Goal: Communication & Community: Answer question/provide support

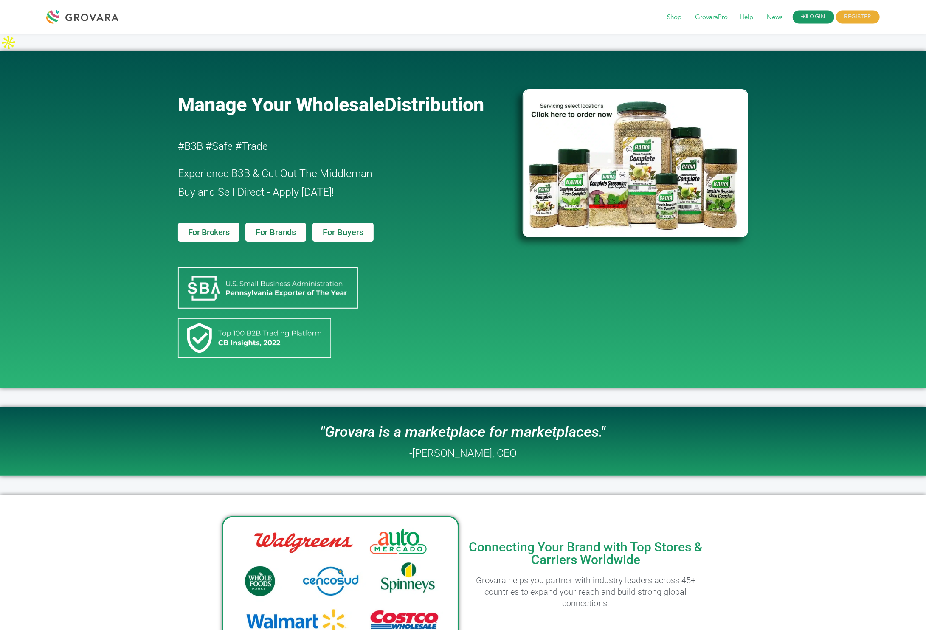
click at [814, 12] on link "LOGIN" at bounding box center [814, 17] width 42 height 13
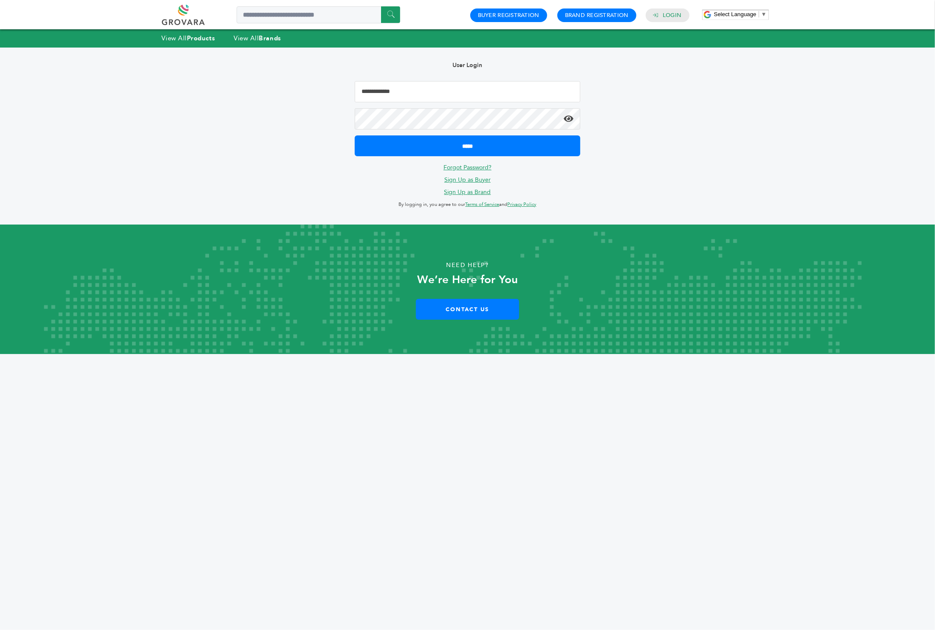
click at [448, 92] on input "Email Address" at bounding box center [467, 91] width 225 height 21
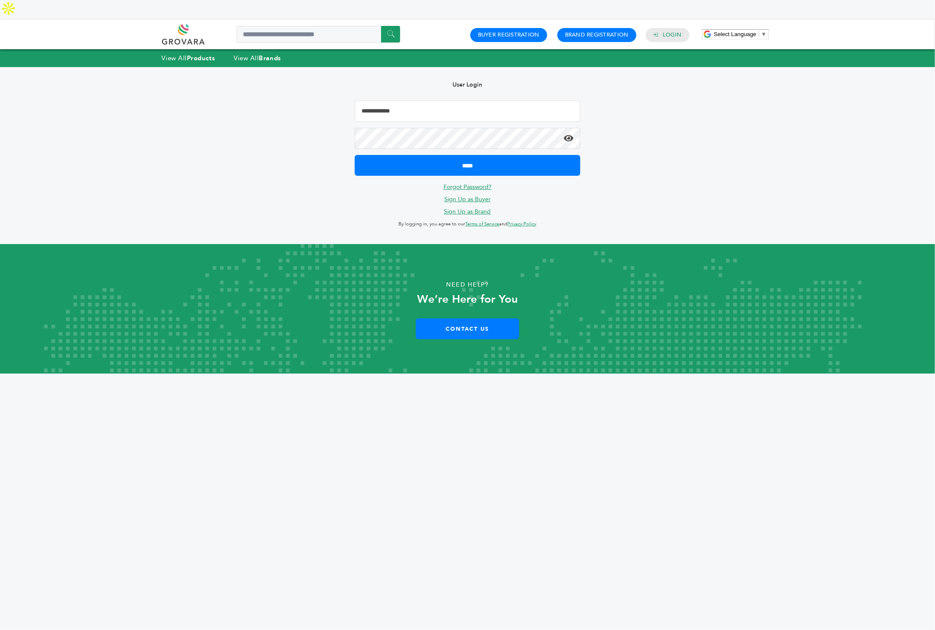
click at [415, 101] on input "Email Address" at bounding box center [467, 111] width 225 height 21
type input "**********"
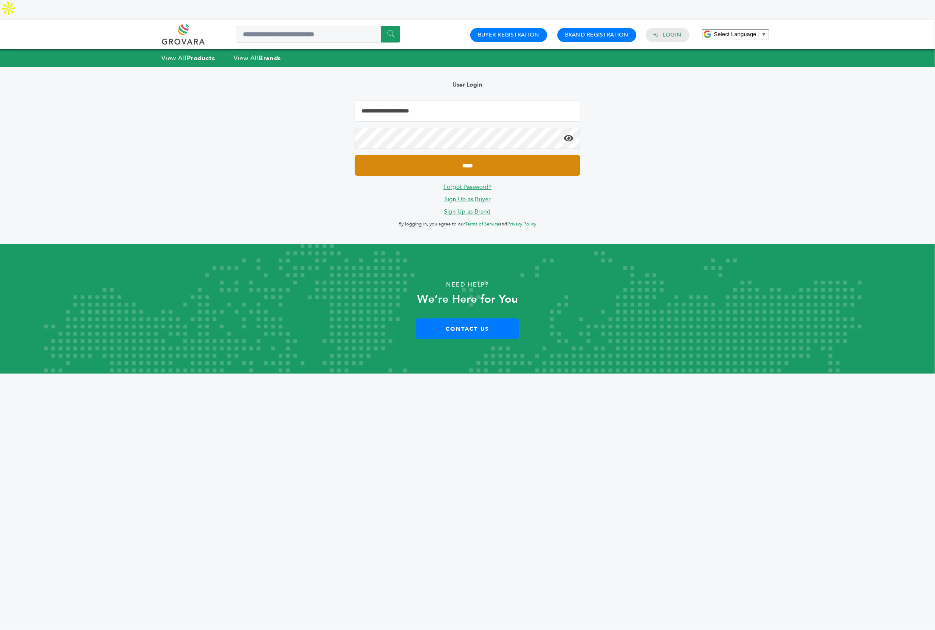
click at [459, 155] on input "*****" at bounding box center [467, 165] width 225 height 21
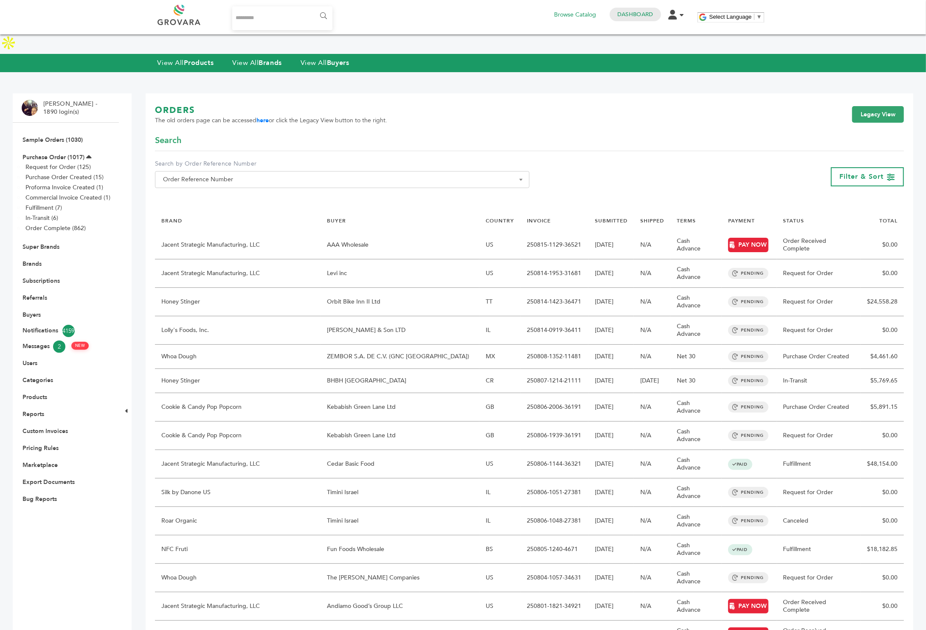
click at [270, 17] on input "Search..." at bounding box center [282, 18] width 101 height 24
type input "*******"
click at [314, 8] on input "******" at bounding box center [323, 16] width 19 height 17
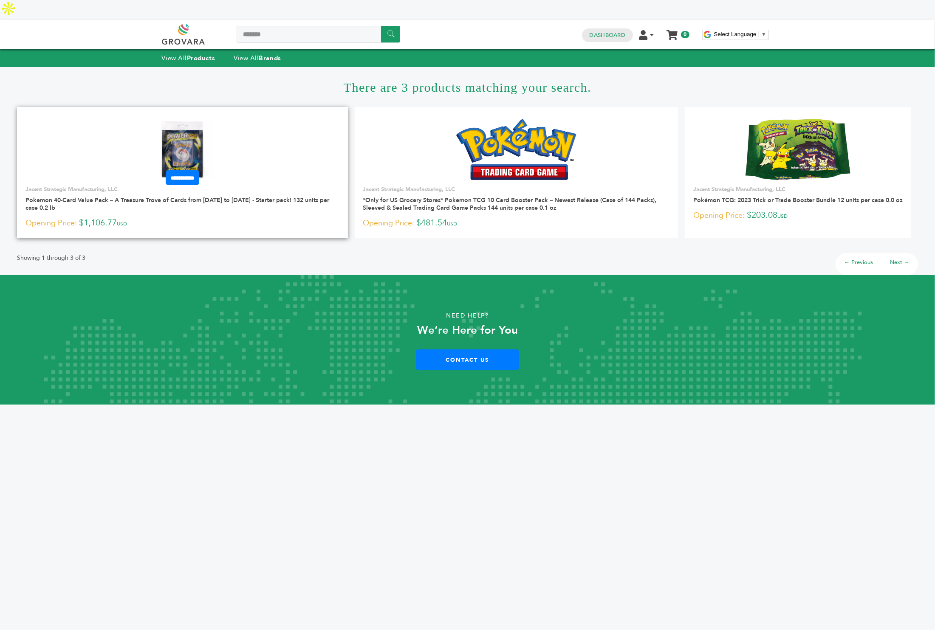
click at [182, 128] on img at bounding box center [183, 150] width 62 height 62
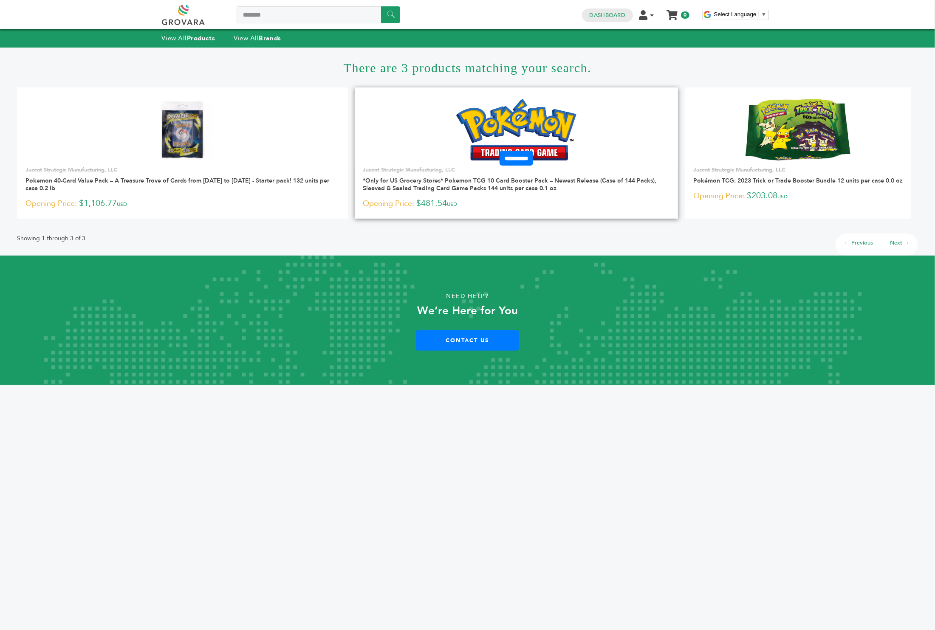
click at [509, 141] on img at bounding box center [516, 129] width 120 height 61
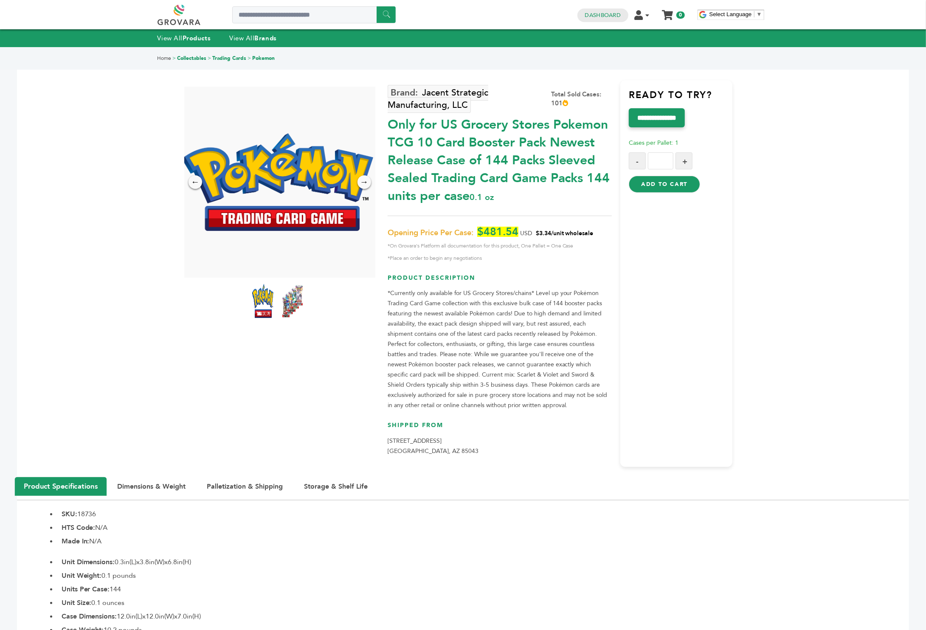
click at [287, 305] on img at bounding box center [292, 300] width 23 height 37
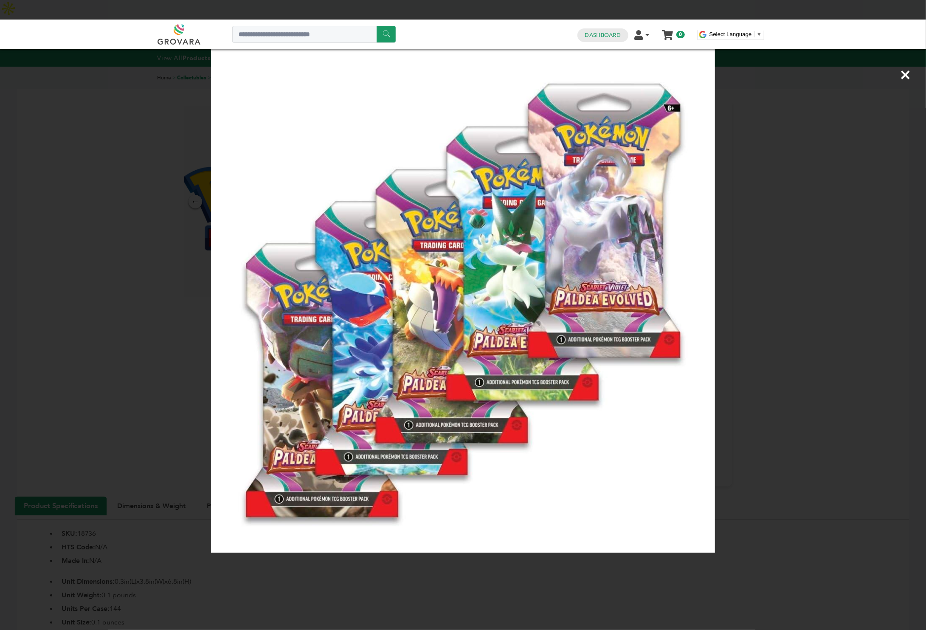
click at [189, 311] on div "×" at bounding box center [463, 315] width 926 height 630
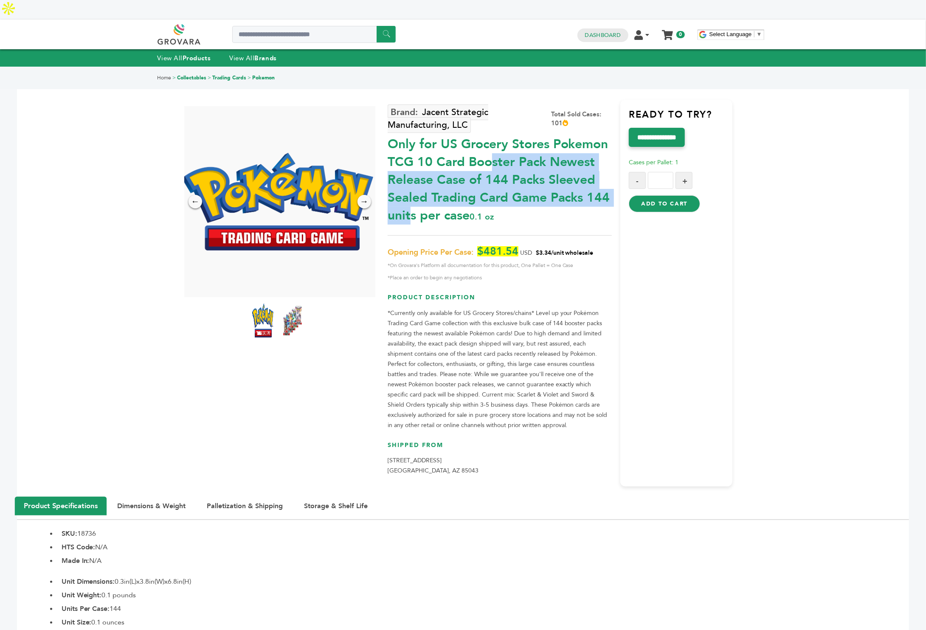
drag, startPoint x: 388, startPoint y: 121, endPoint x: 536, endPoint y: 154, distance: 151.5
click at [536, 154] on div "Only for US Grocery Stores Pokemon TCG 10 Card Booster Pack Newest Release Case…" at bounding box center [500, 177] width 224 height 93
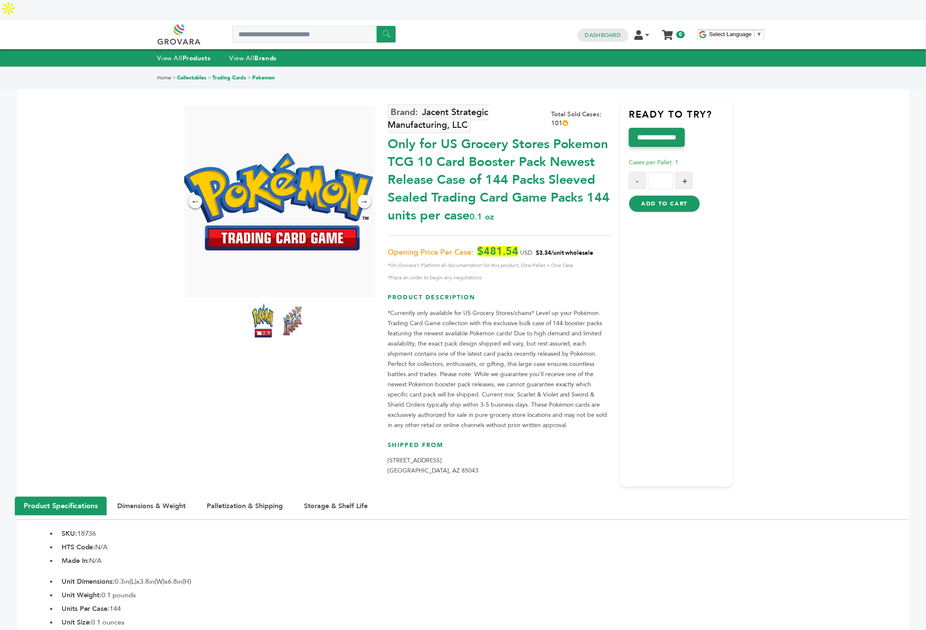
click at [519, 201] on div "Only for US Grocery Stores Pokemon TCG 10 Card Booster Pack Newest Release Case…" at bounding box center [500, 177] width 224 height 93
click at [603, 31] on link "Dashboard" at bounding box center [603, 35] width 36 height 8
click at [588, 31] on link "Dashboard" at bounding box center [603, 35] width 36 height 8
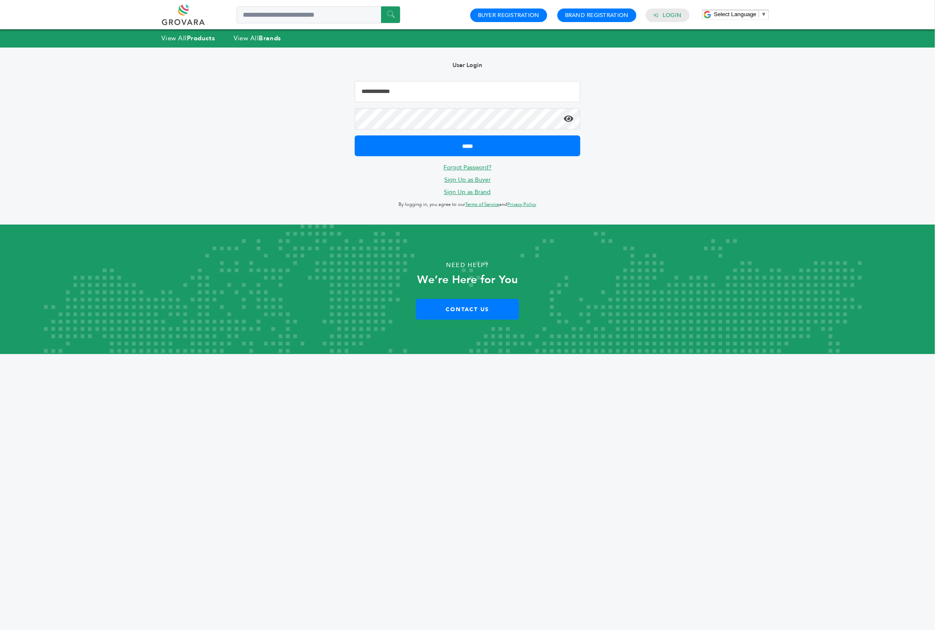
click at [439, 90] on input "Email Address" at bounding box center [467, 91] width 225 height 21
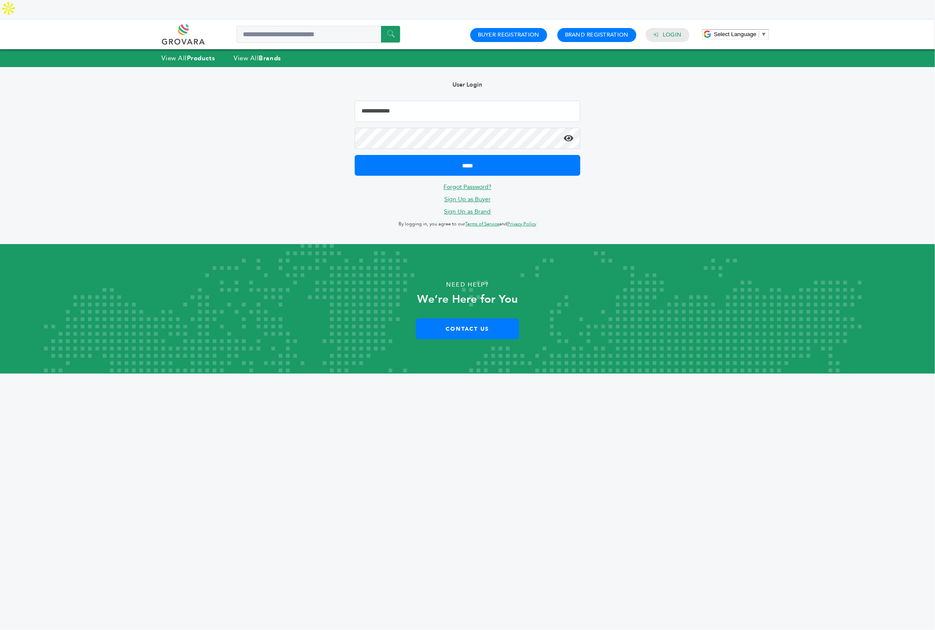
type input "**********"
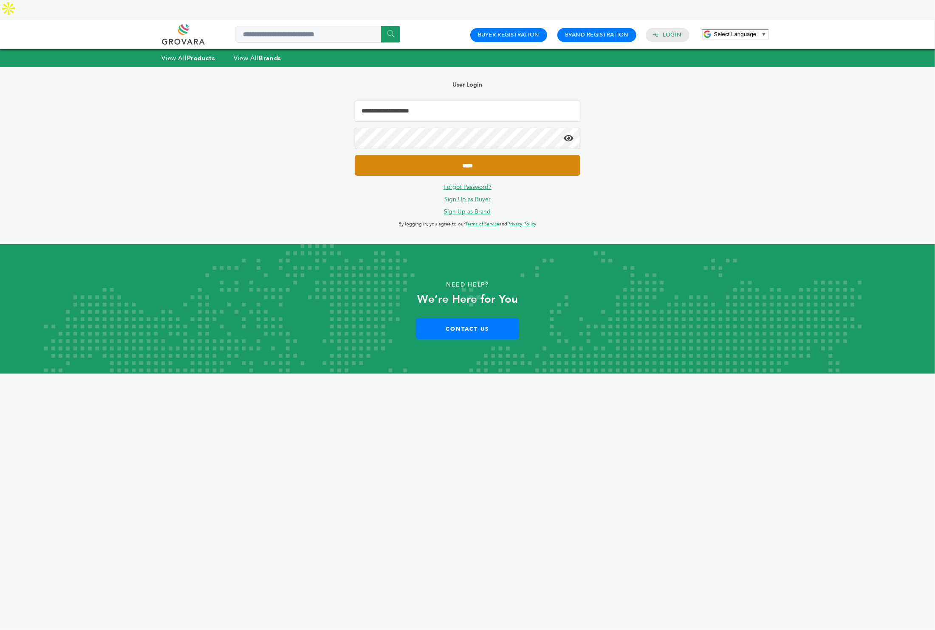
click at [457, 155] on input "*****" at bounding box center [467, 165] width 225 height 21
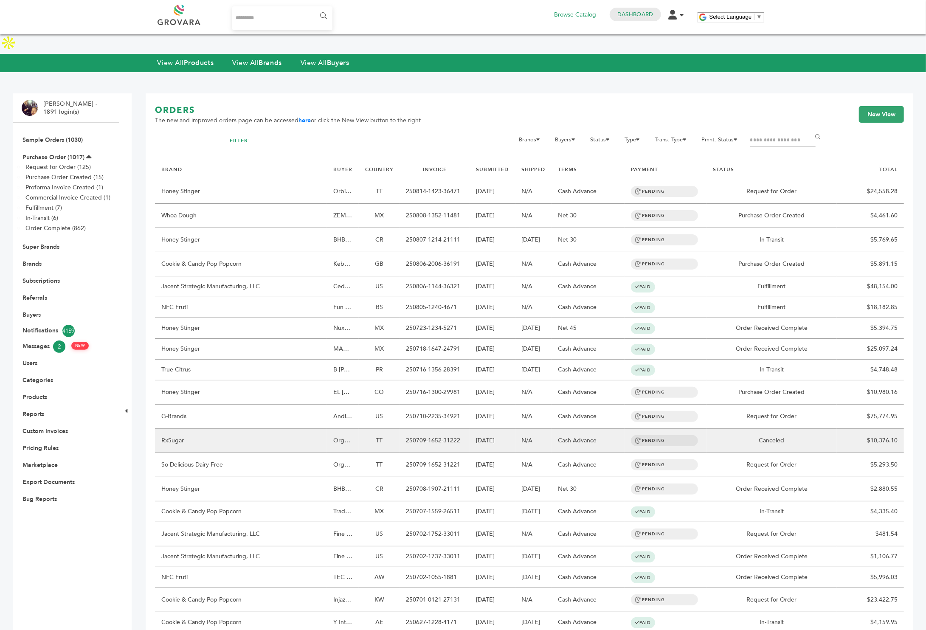
scroll to position [27, 0]
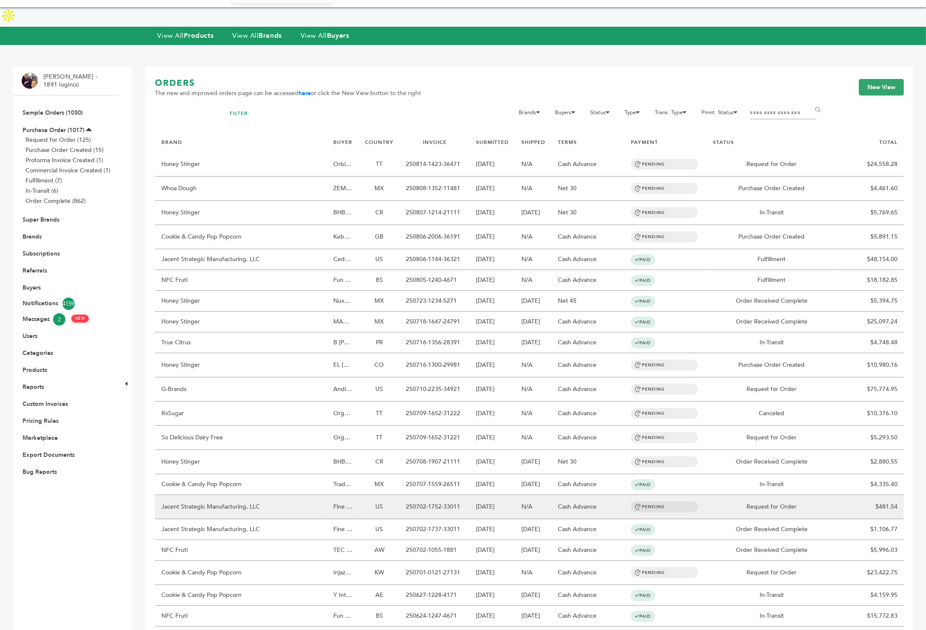
click at [216, 495] on td "Jacent Strategic Manufacturing, LLC" at bounding box center [241, 507] width 172 height 24
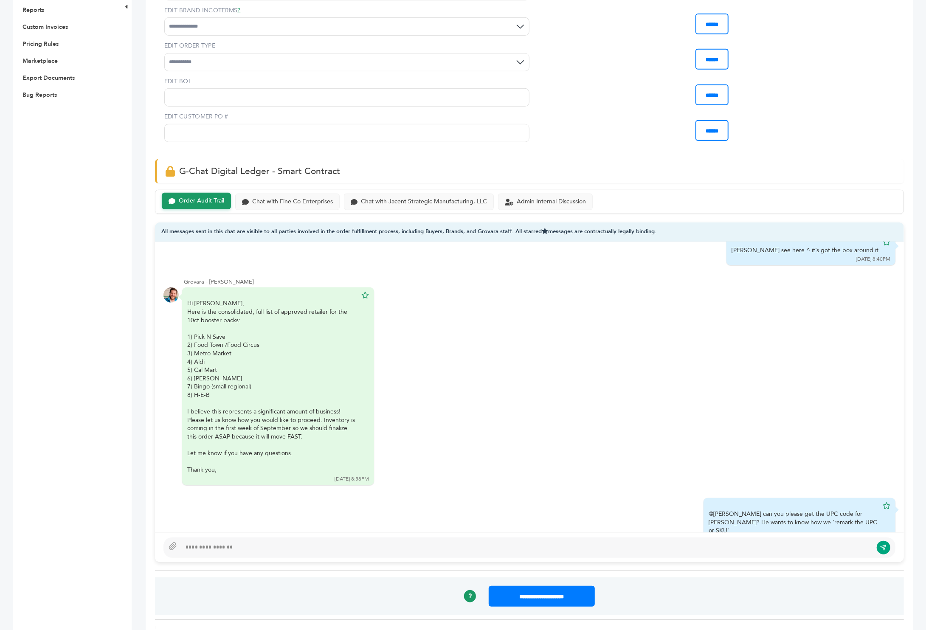
scroll to position [2661, 0]
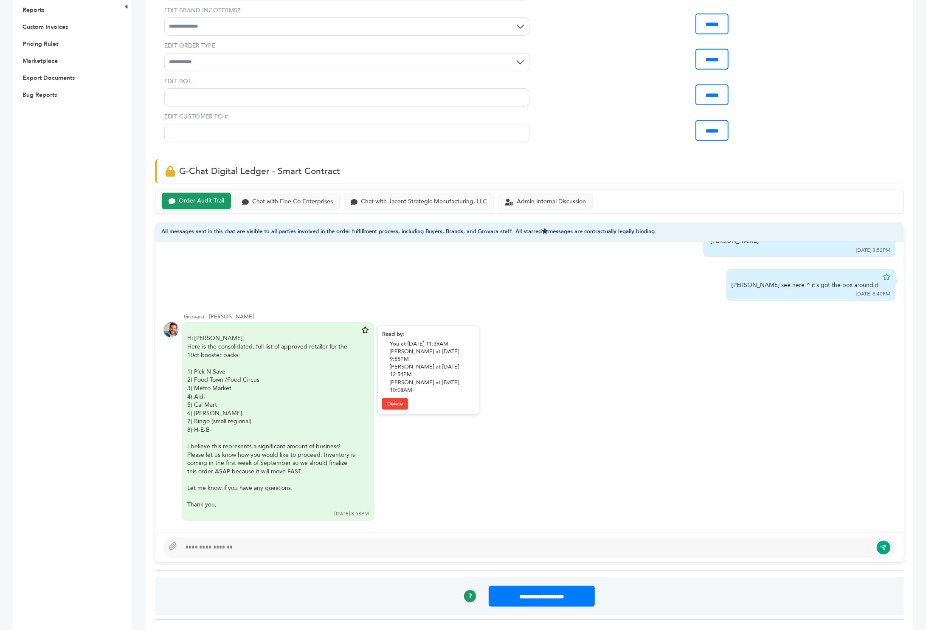
click at [364, 327] on icon at bounding box center [365, 330] width 8 height 7
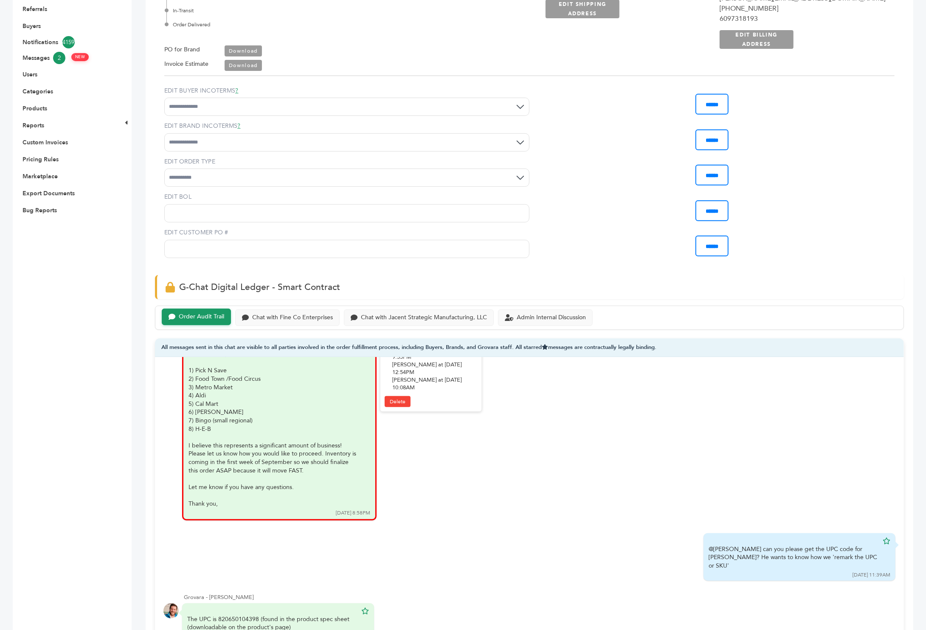
scroll to position [284, 0]
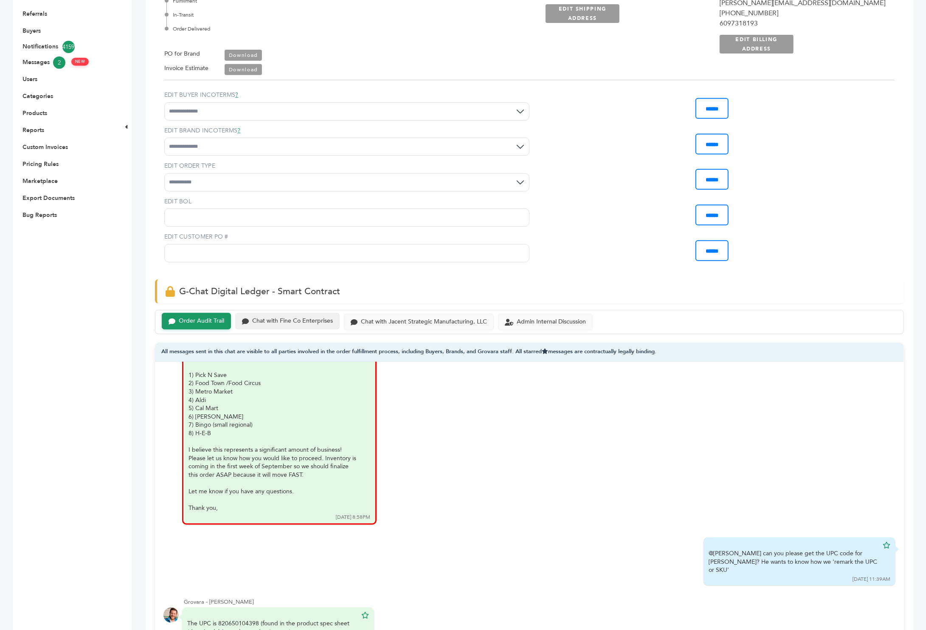
click at [301, 318] on div "Chat with Fine Co Enterprises" at bounding box center [292, 321] width 81 height 7
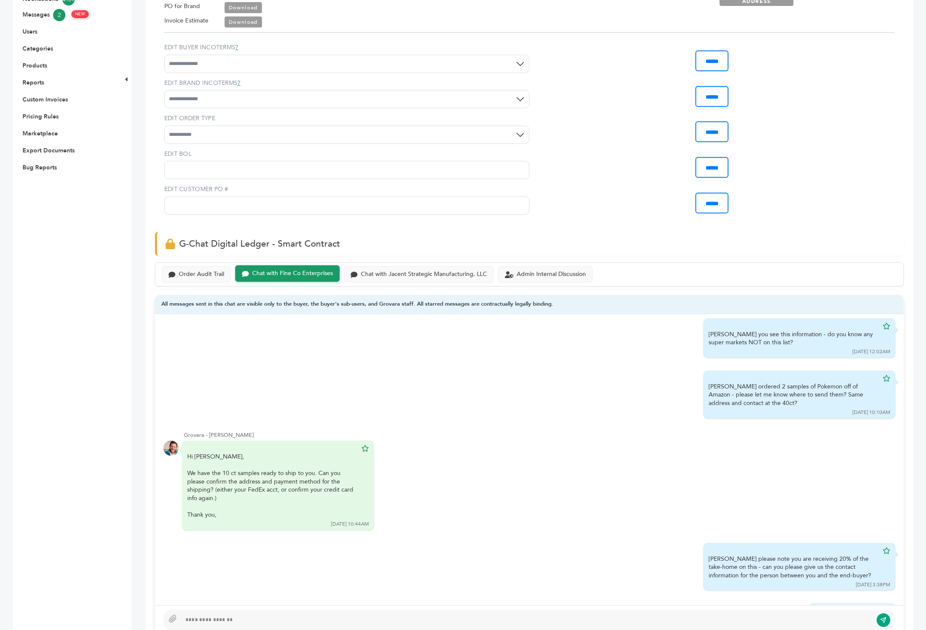
scroll to position [11, 0]
click at [400, 265] on div "Chat with Jacent Strategic Manufacturing, LLC" at bounding box center [419, 273] width 150 height 17
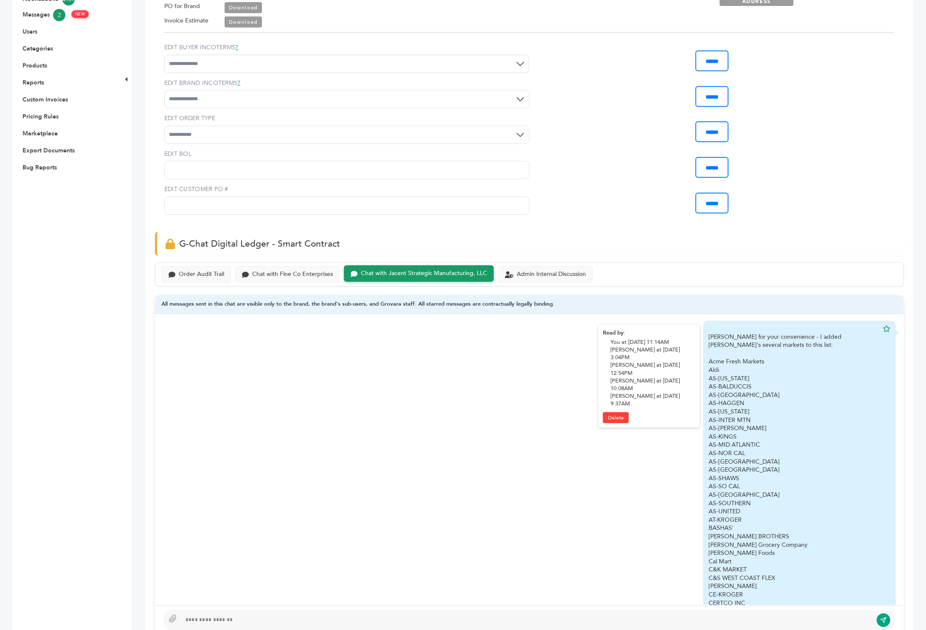
scroll to position [3, 0]
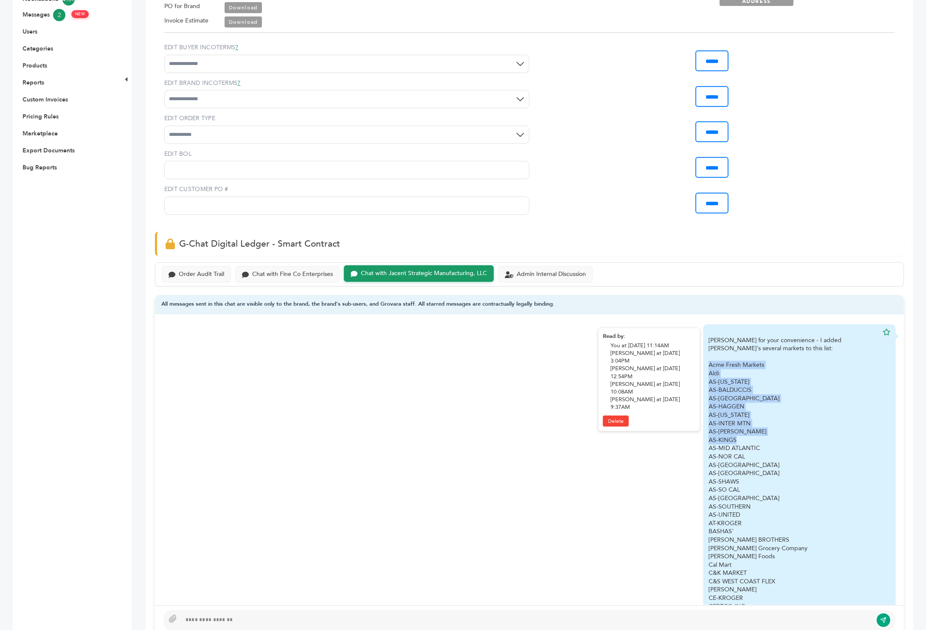
drag, startPoint x: 699, startPoint y: 343, endPoint x: 730, endPoint y: 425, distance: 87.6
click at [754, 469] on div "AS-[GEOGRAPHIC_DATA]" at bounding box center [794, 473] width 170 height 8
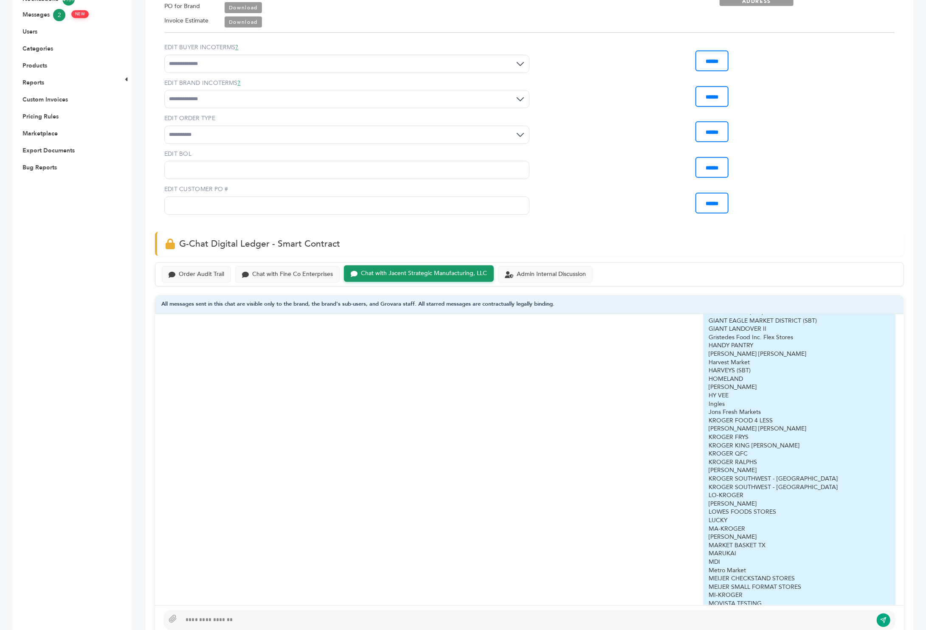
scroll to position [514, 0]
drag, startPoint x: 702, startPoint y: 401, endPoint x: 799, endPoint y: 469, distance: 119.3
click at [799, 469] on div "Sam for your convenience - I added Dan Fine's several markets to this list: Acm…" at bounding box center [794, 407] width 170 height 1165
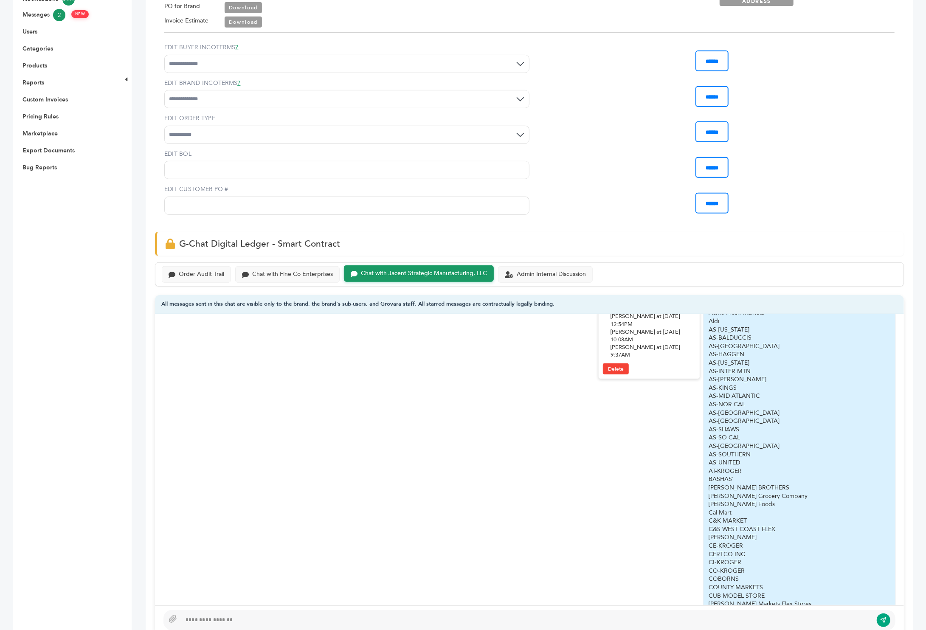
scroll to position [12, 0]
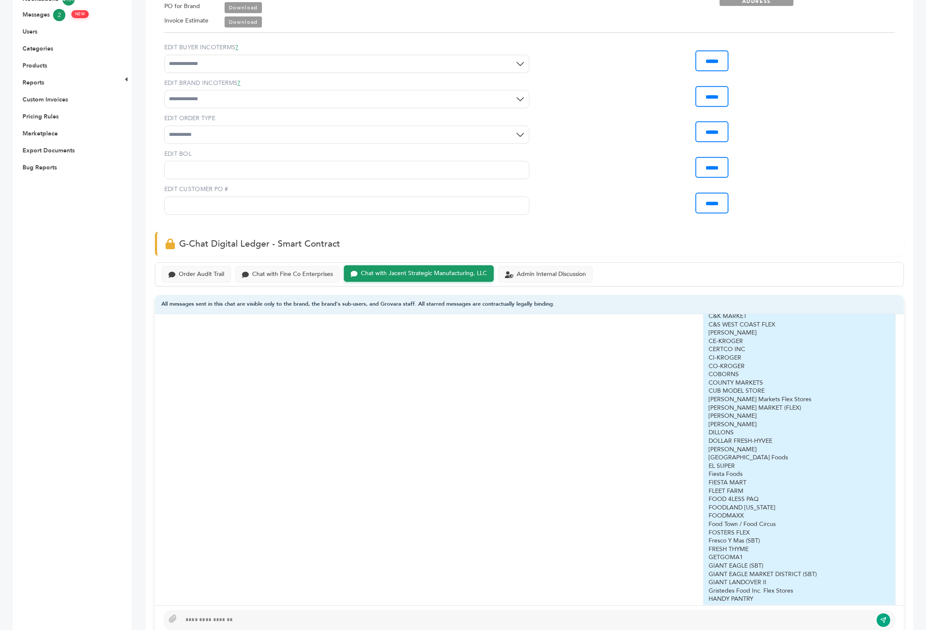
scroll to position [1716, 0]
click at [266, 611] on div at bounding box center [530, 620] width 732 height 20
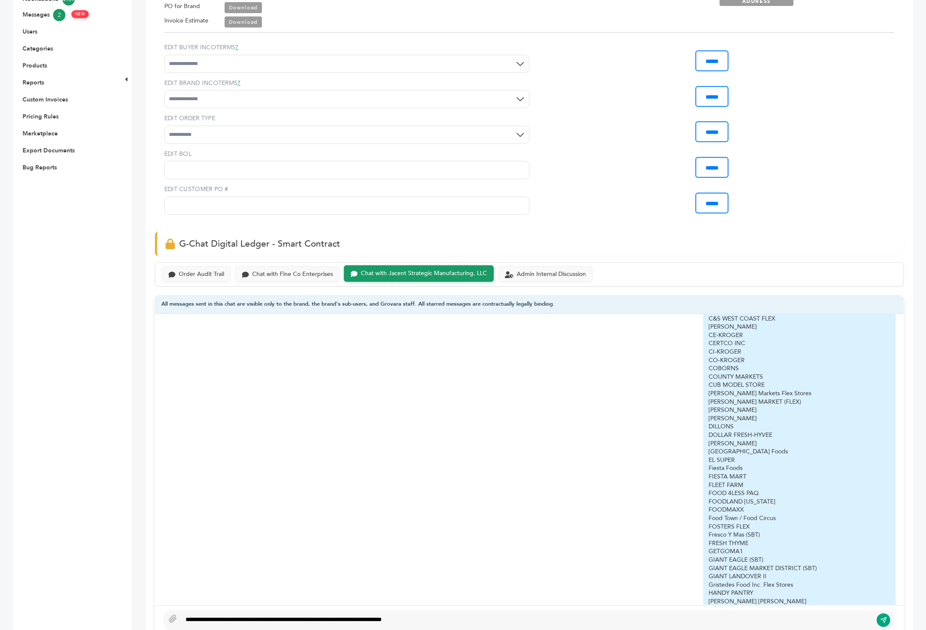
type textarea "**********"
click at [883, 618] on icon "submit" at bounding box center [884, 621] width 6 height 6
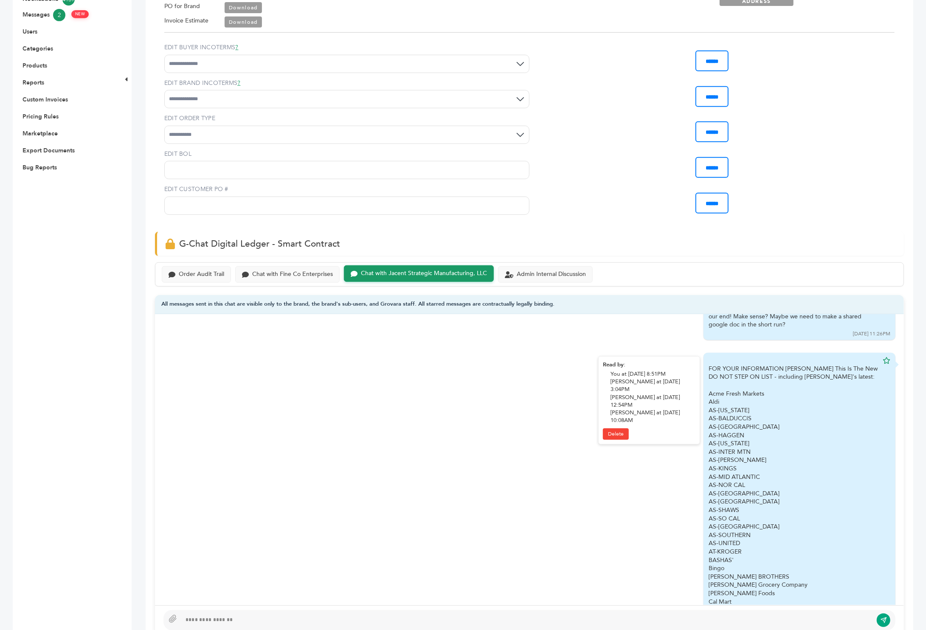
scroll to position [1409, 0]
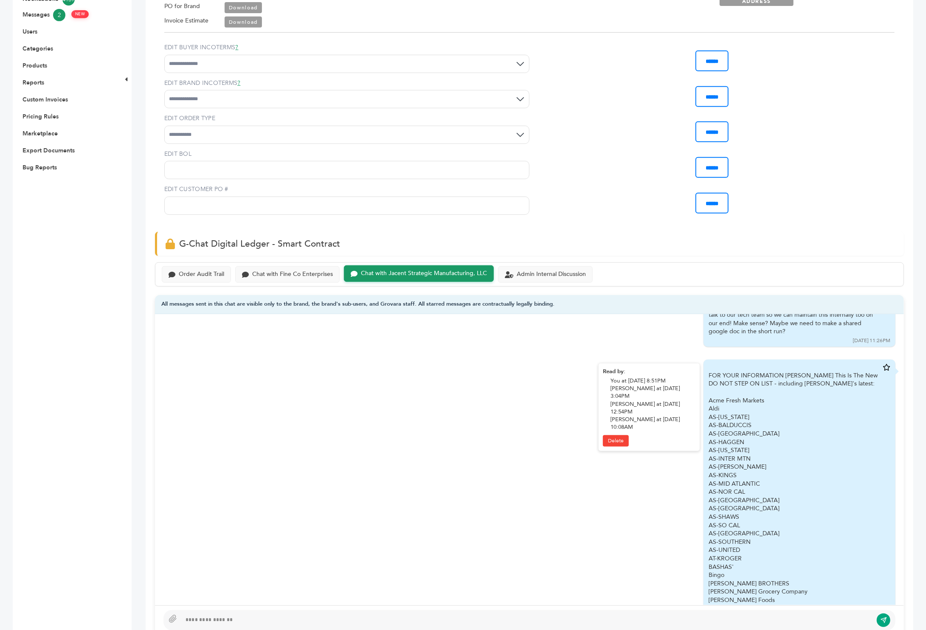
click at [883, 364] on icon at bounding box center [887, 367] width 8 height 7
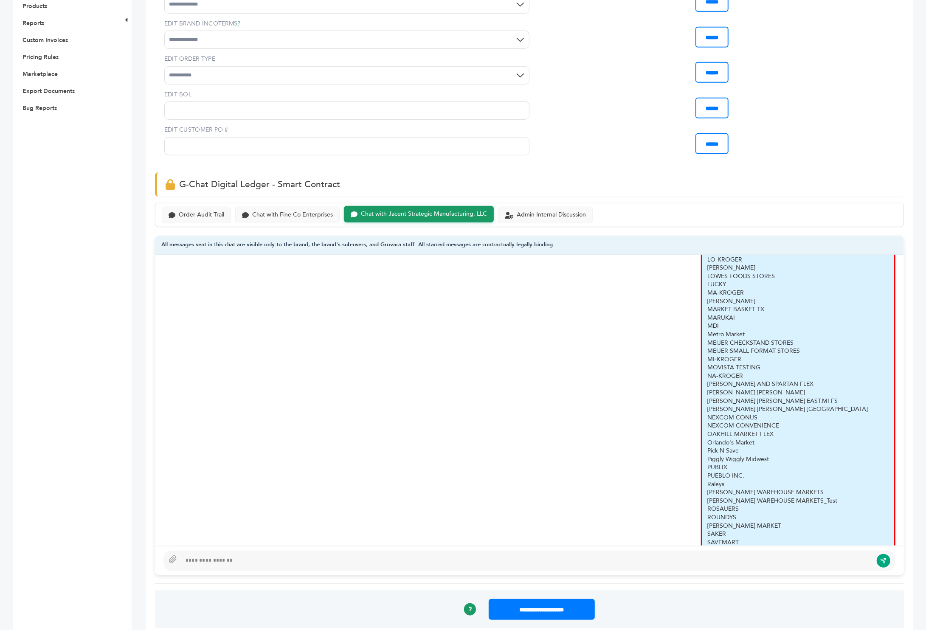
scroll to position [2435, 0]
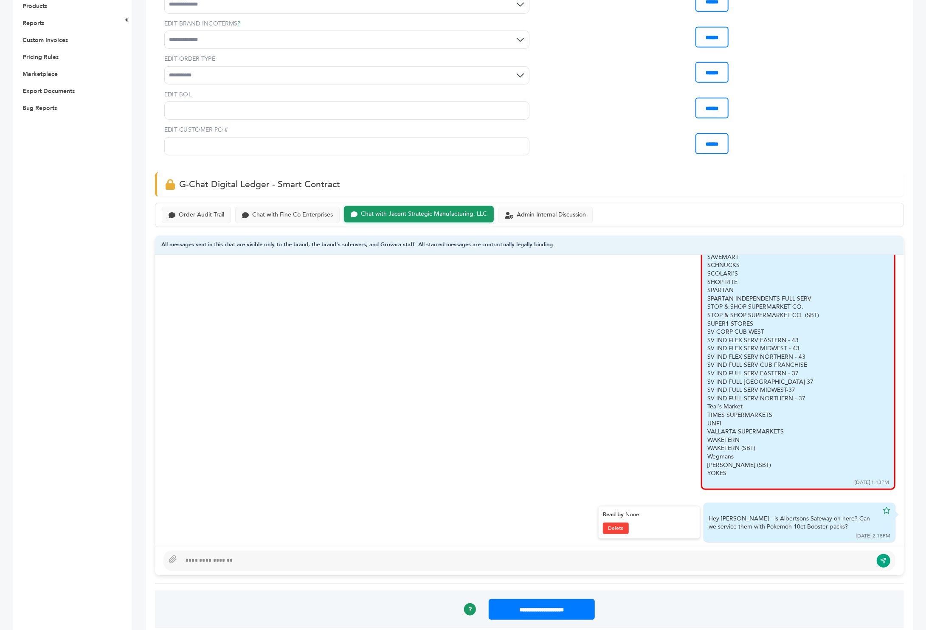
drag, startPoint x: 803, startPoint y: 497, endPoint x: 692, endPoint y: 489, distance: 111.5
click at [704, 503] on div "Hey Sam - is Albertsons Safeway on here? Can we service them with Pokemon 10ct …" at bounding box center [800, 523] width 192 height 40
click at [709, 515] on div "Hey Sam - is Albertsons Safeway on here? Can we service them with Pokemon 10ct …" at bounding box center [794, 523] width 170 height 17
drag, startPoint x: 700, startPoint y: 492, endPoint x: 798, endPoint y: 505, distance: 98.1
click at [798, 505] on div "Hey Sam - is Albertsons Safeway on here? Can we service them with Pokemon 10ct …" at bounding box center [800, 523] width 192 height 40
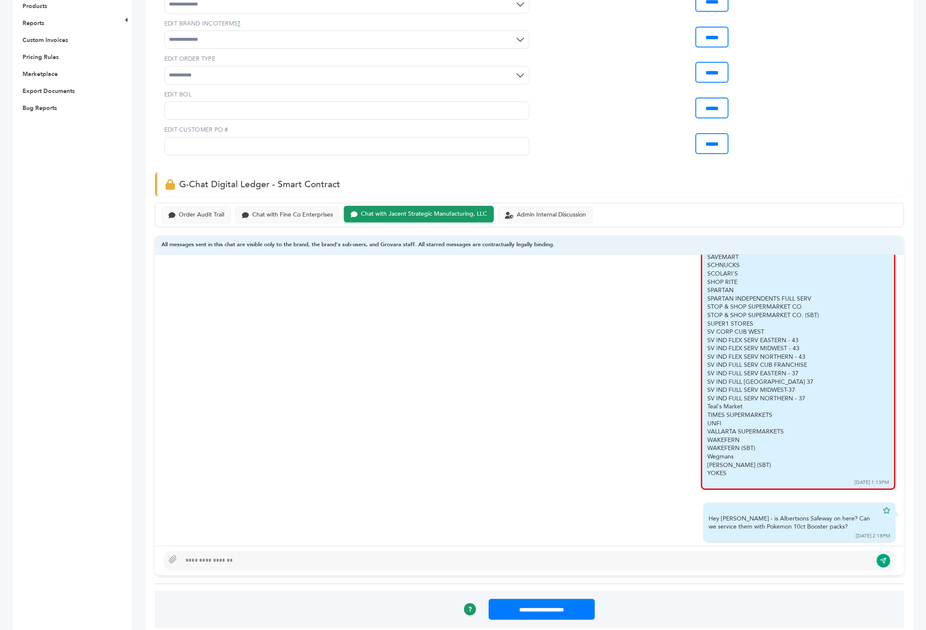
click at [654, 551] on div at bounding box center [530, 561] width 732 height 20
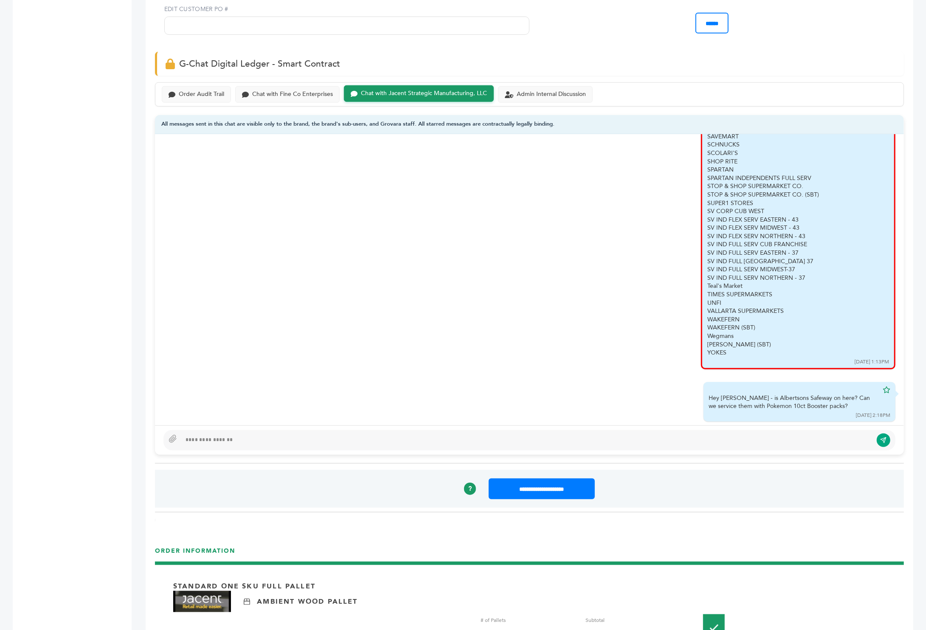
scroll to position [510, 0]
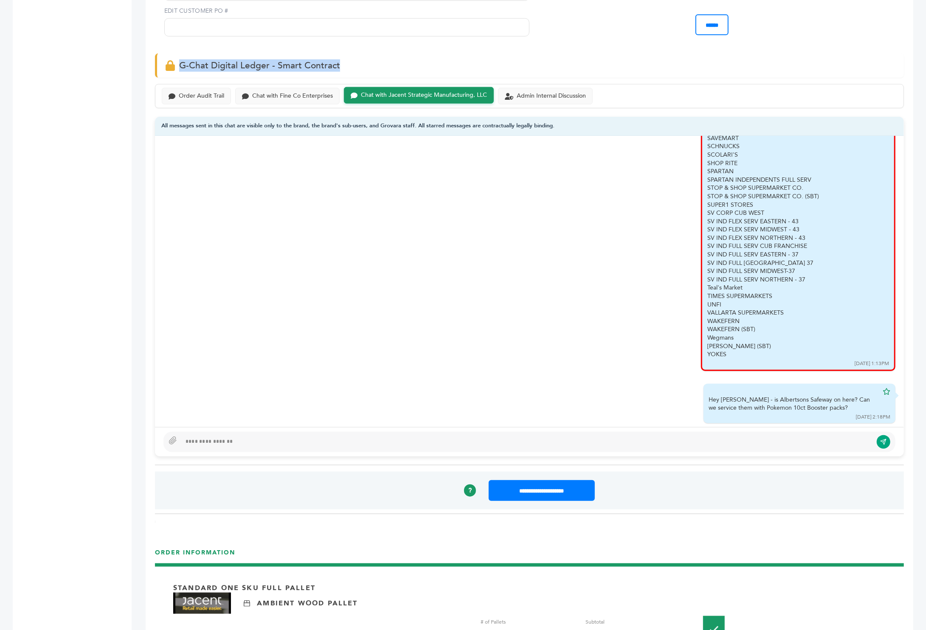
drag, startPoint x: 344, startPoint y: 48, endPoint x: 178, endPoint y: 49, distance: 166.9
click at [178, 54] on div "G-Chat Digital Ledger - Smart Contract" at bounding box center [529, 66] width 749 height 24
drag, startPoint x: 565, startPoint y: 109, endPoint x: 422, endPoint y: 112, distance: 142.7
click at [422, 117] on div "All messages sent in this chat are visible only to the brand, the brand's sub-u…" at bounding box center [529, 126] width 749 height 19
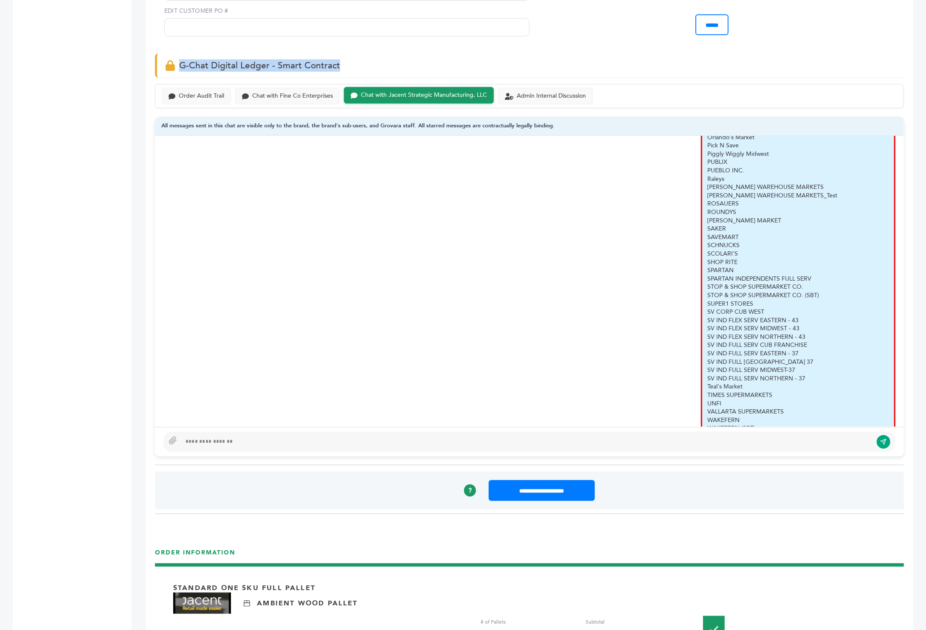
scroll to position [2435, 0]
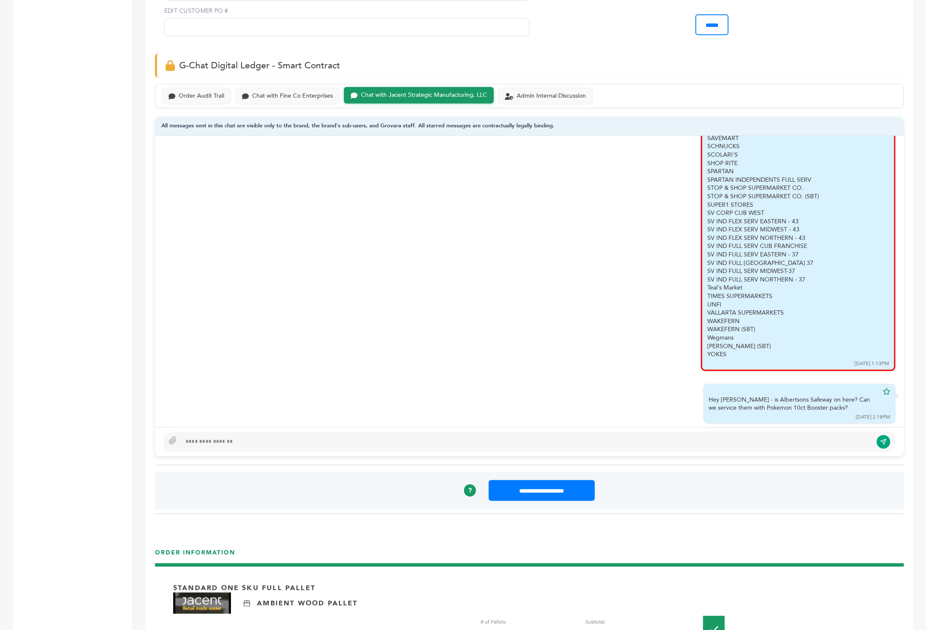
click at [620, 432] on div at bounding box center [530, 442] width 732 height 20
click at [587, 393] on div "Hey Sam - is Albertsons Safeway on here? Can we service them with Pokemon 10ct …" at bounding box center [530, 404] width 732 height 40
drag, startPoint x: 761, startPoint y: 380, endPoint x: 699, endPoint y: 369, distance: 63.5
click at [704, 384] on div "Hey Sam - is Albertsons Safeway on here? Can we service them with Pokemon 10ct …" at bounding box center [800, 404] width 192 height 40
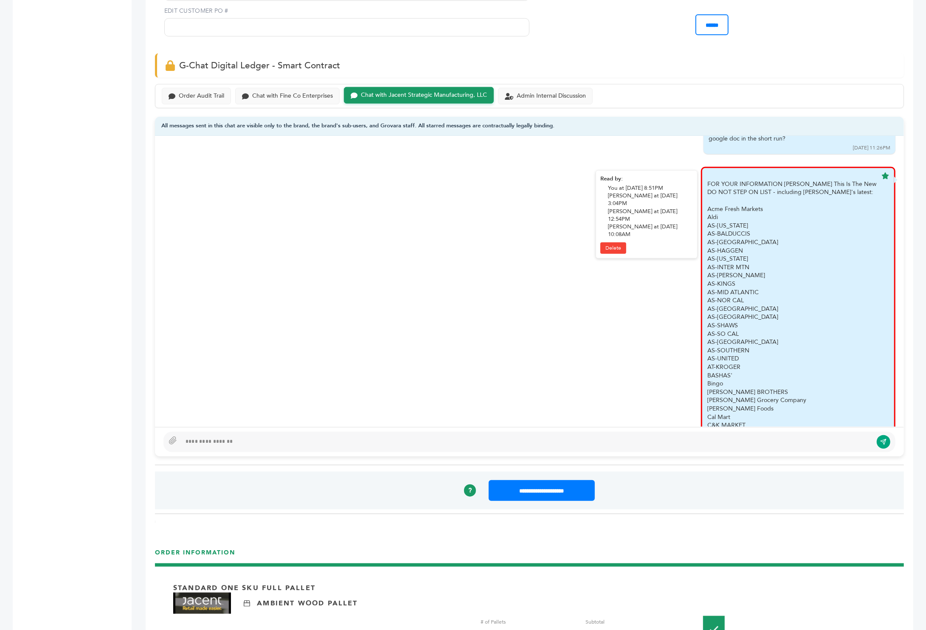
scroll to position [1431, 0]
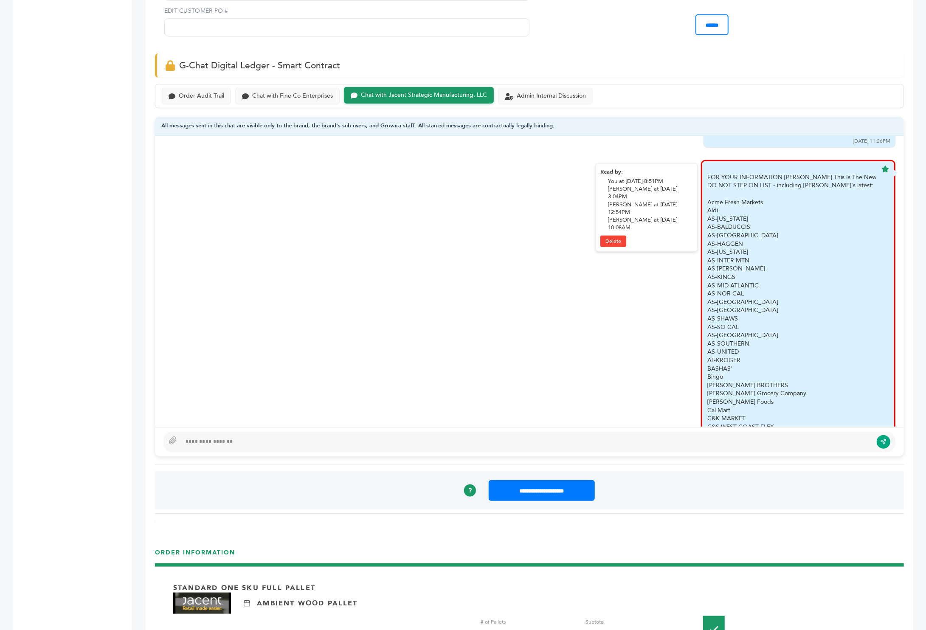
drag, startPoint x: 703, startPoint y: 178, endPoint x: 748, endPoint y: 326, distance: 154.9
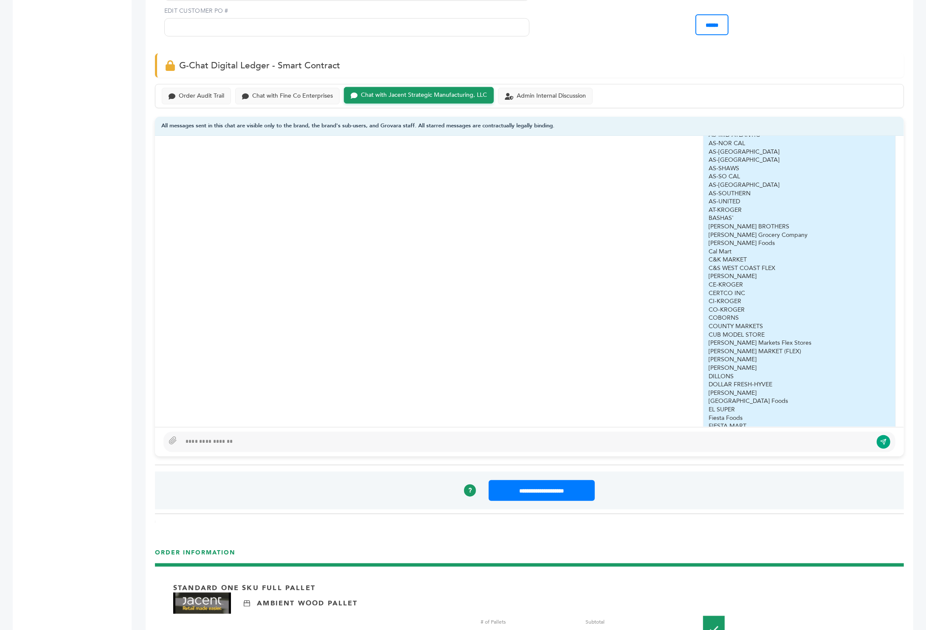
scroll to position [0, 0]
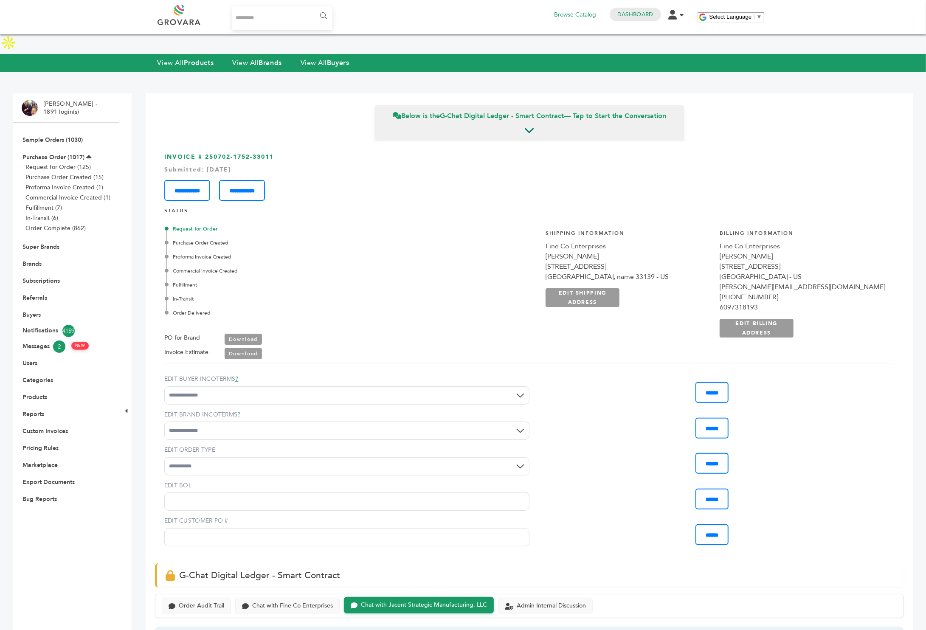
click at [271, 18] on input "Search..." at bounding box center [282, 18] width 101 height 24
type input "*******"
click at [314, 8] on input "******" at bounding box center [323, 16] width 19 height 17
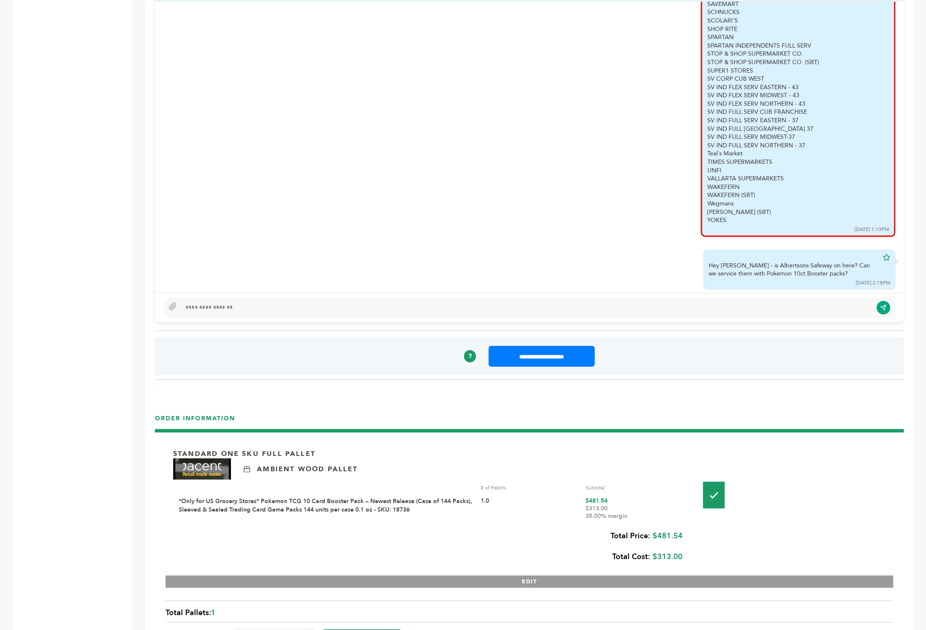
scroll to position [643, 0]
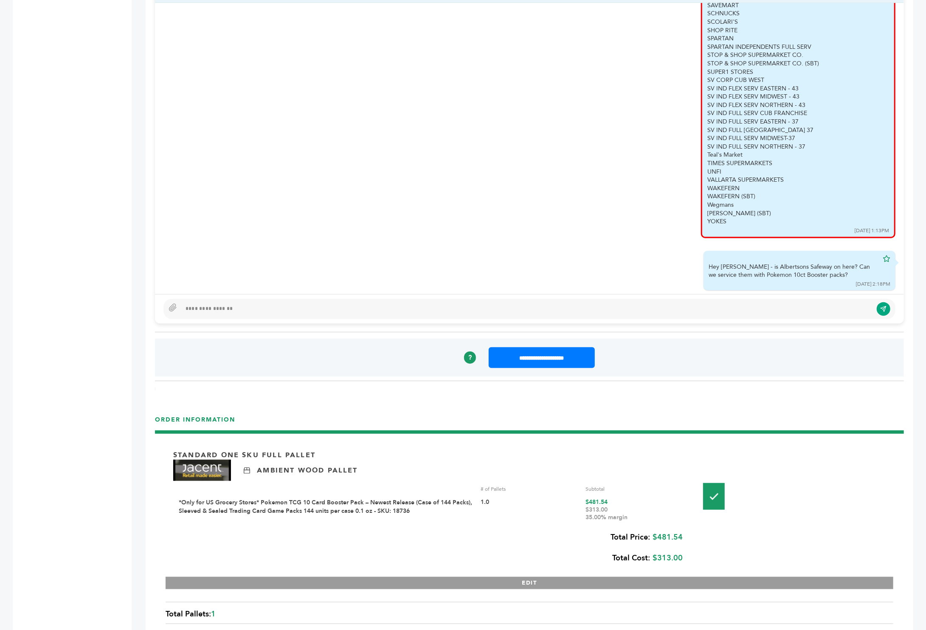
click at [364, 307] on div "EXW "EXW (Ex-Works)" The seller delivers when it places the goods at the dispos…" at bounding box center [529, 419] width 749 height 1840
click at [345, 304] on div at bounding box center [527, 309] width 692 height 10
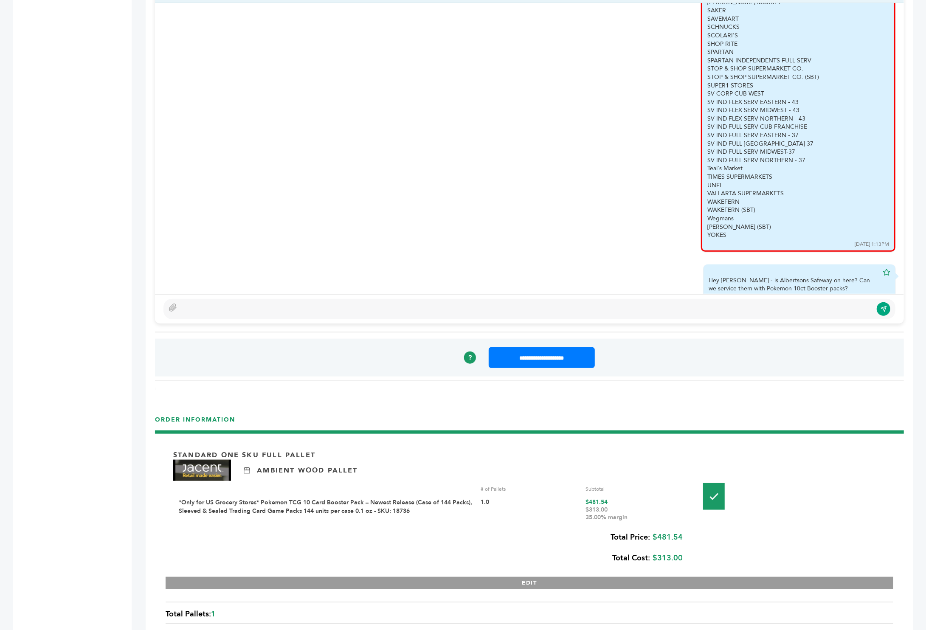
scroll to position [2435, 0]
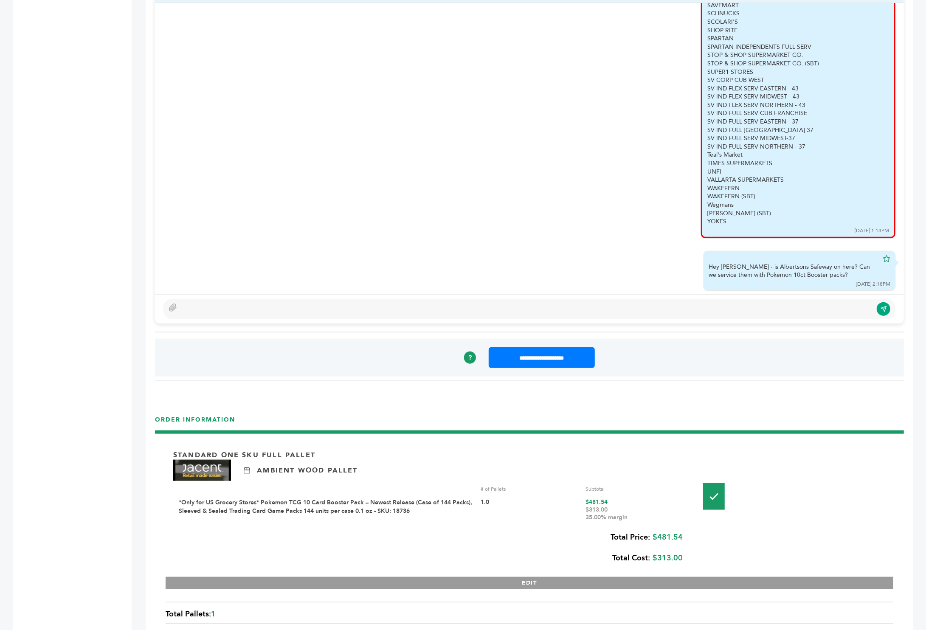
click at [427, 304] on div at bounding box center [527, 309] width 692 height 10
type textarea "**********"
click at [884, 302] on button "submit" at bounding box center [884, 309] width 14 height 14
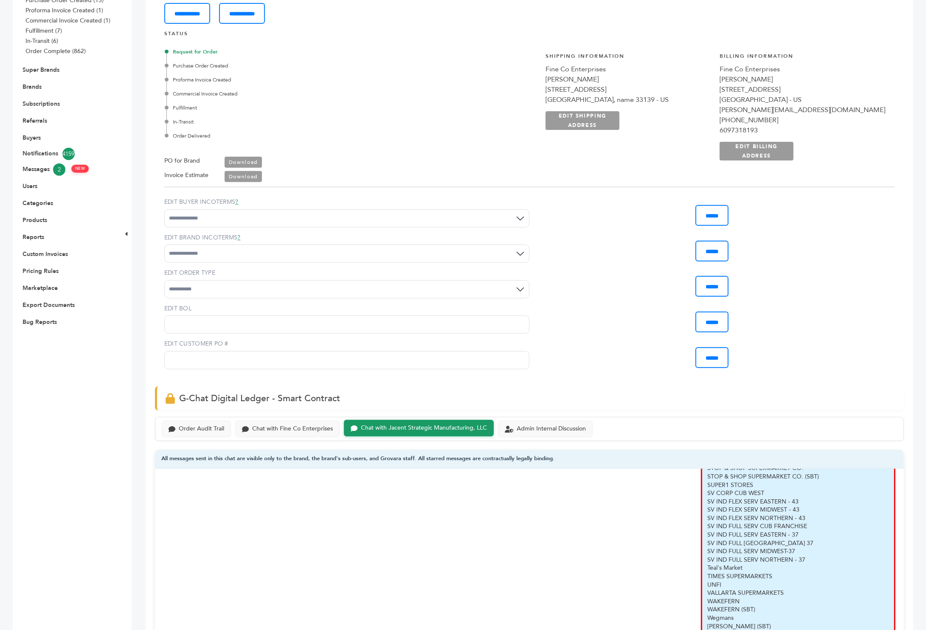
scroll to position [0, 0]
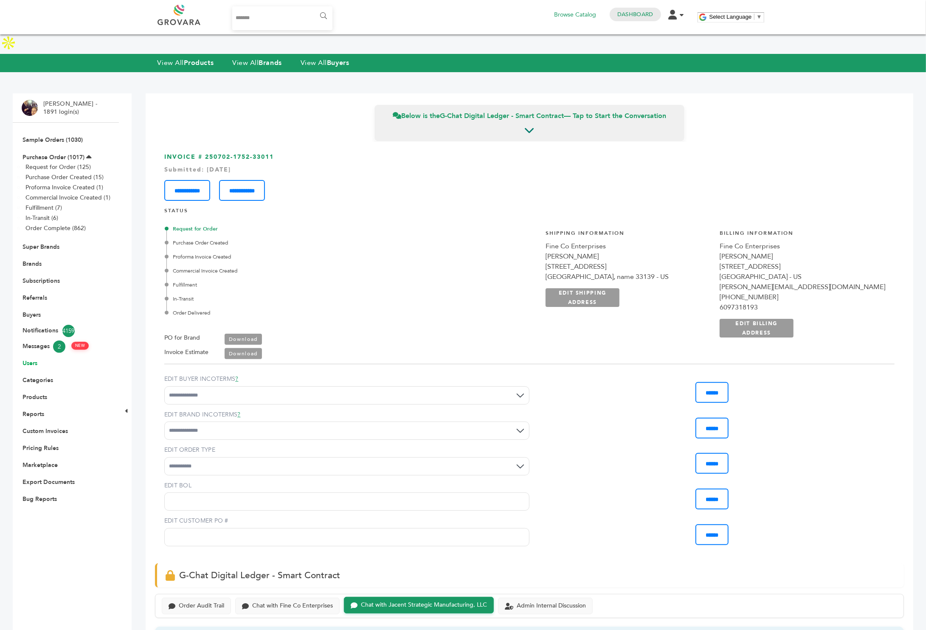
click at [32, 355] on li "Users" at bounding box center [66, 363] width 88 height 17
click at [30, 359] on link "Users" at bounding box center [30, 363] width 15 height 8
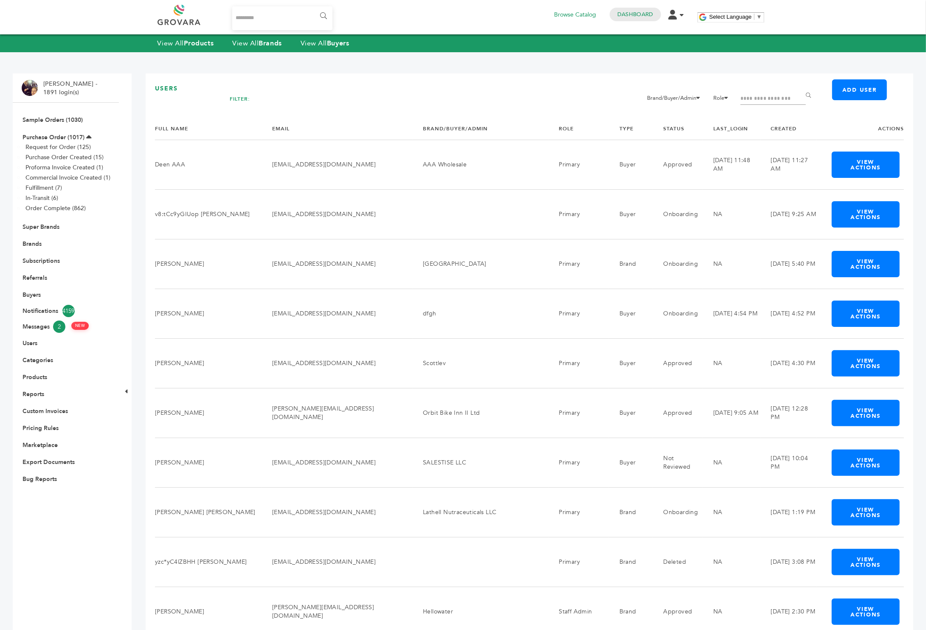
click at [766, 96] on input "Filter by keywords" at bounding box center [773, 99] width 65 height 12
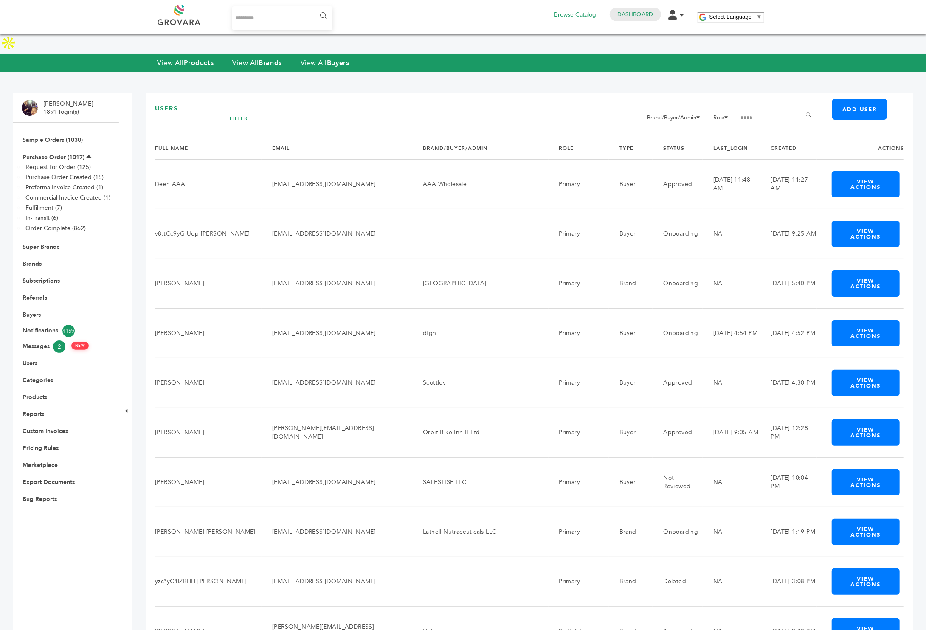
type input "****"
click at [801, 107] on input "******" at bounding box center [810, 115] width 19 height 17
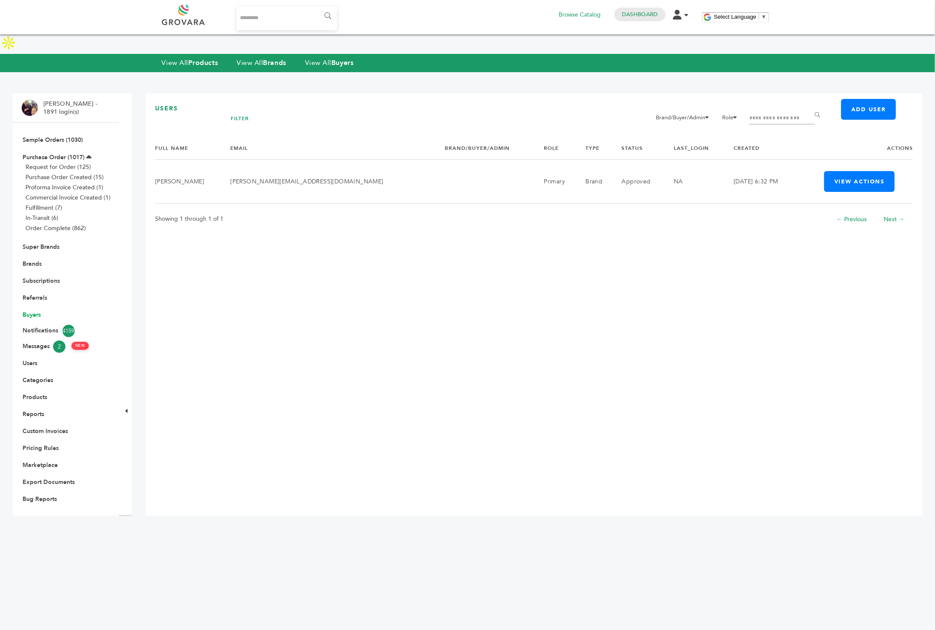
click at [32, 311] on link "Buyers" at bounding box center [32, 315] width 18 height 8
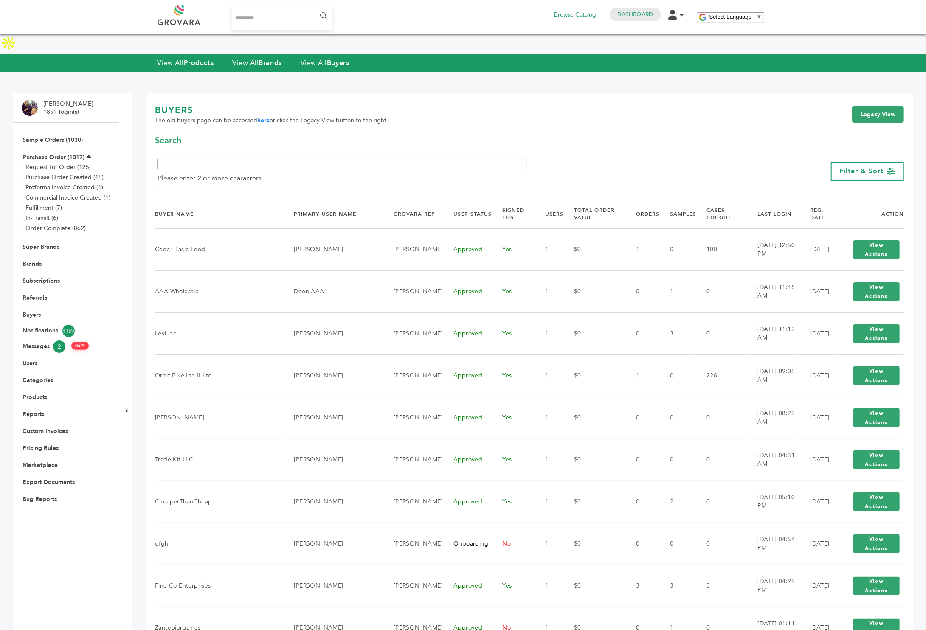
click at [446, 162] on span "Buyer Name" at bounding box center [342, 168] width 365 height 12
click at [395, 171] on span at bounding box center [342, 164] width 374 height 14
click at [381, 169] on input "Search" at bounding box center [342, 164] width 370 height 11
type input "*"
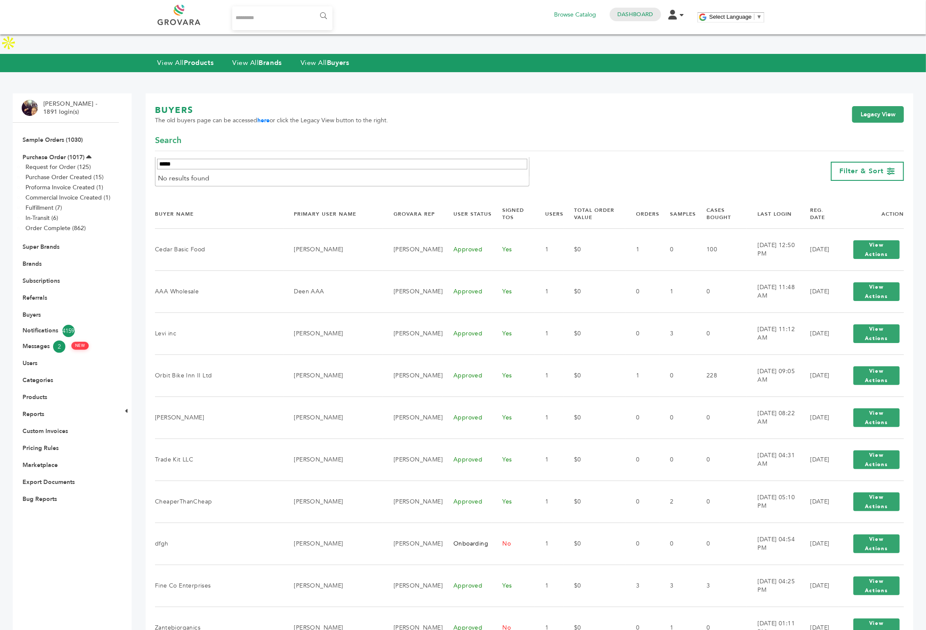
drag, startPoint x: 268, startPoint y: 161, endPoint x: 262, endPoint y: 159, distance: 6.2
click at [262, 159] on input "****" at bounding box center [342, 164] width 370 height 11
type input "**********"
click at [34, 359] on link "Users" at bounding box center [30, 363] width 15 height 8
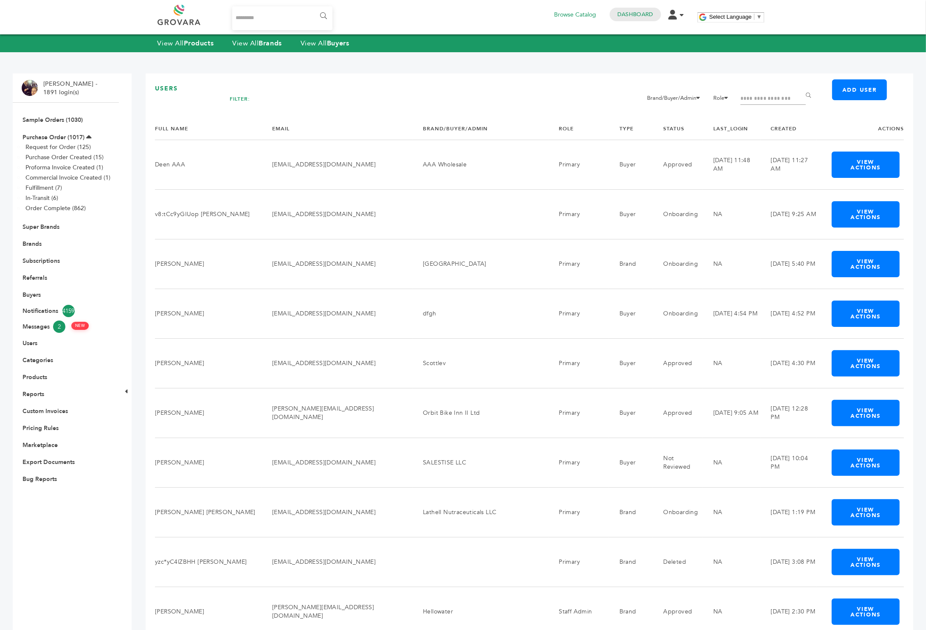
click at [763, 98] on input "Filter by keywords" at bounding box center [773, 99] width 65 height 12
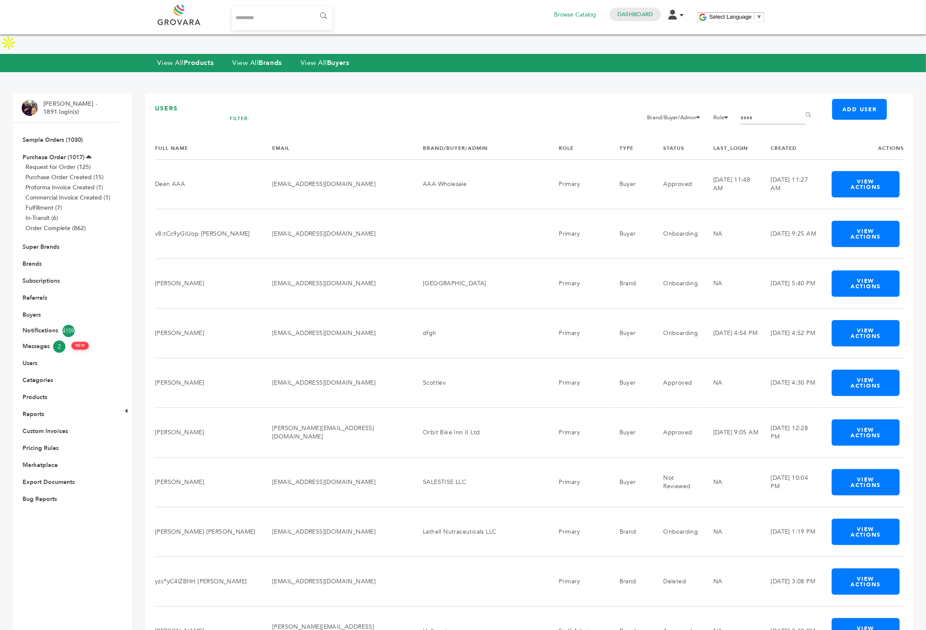
type input "****"
click at [801, 107] on input "******" at bounding box center [810, 115] width 19 height 17
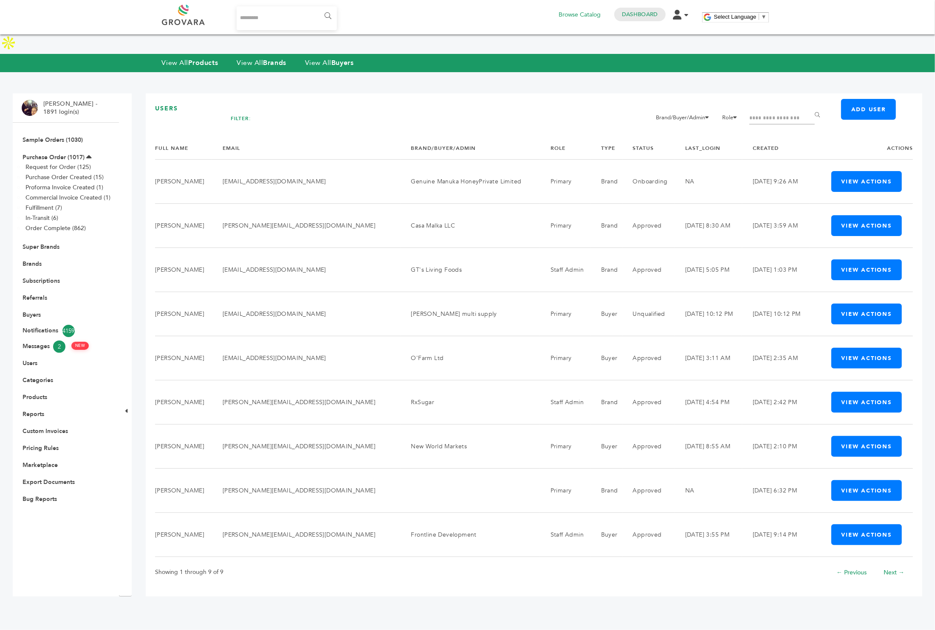
click at [796, 113] on input "Filter by keywords" at bounding box center [781, 119] width 65 height 12
type input "********"
click at [809, 107] on input "******" at bounding box center [818, 115] width 19 height 17
click at [34, 294] on link "Referrals" at bounding box center [35, 298] width 25 height 8
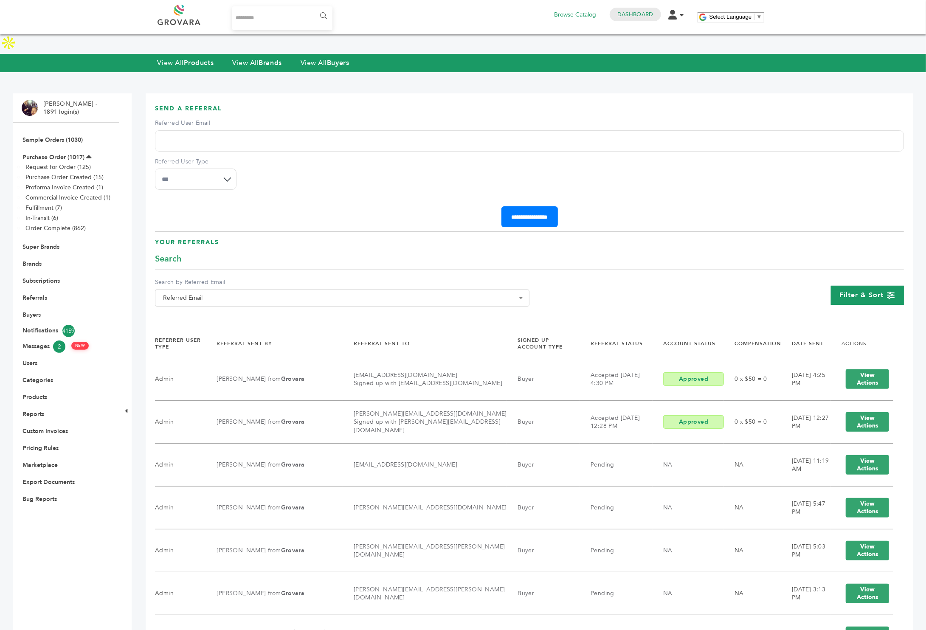
click at [895, 286] on div "Filter & Sort" at bounding box center [867, 295] width 73 height 19
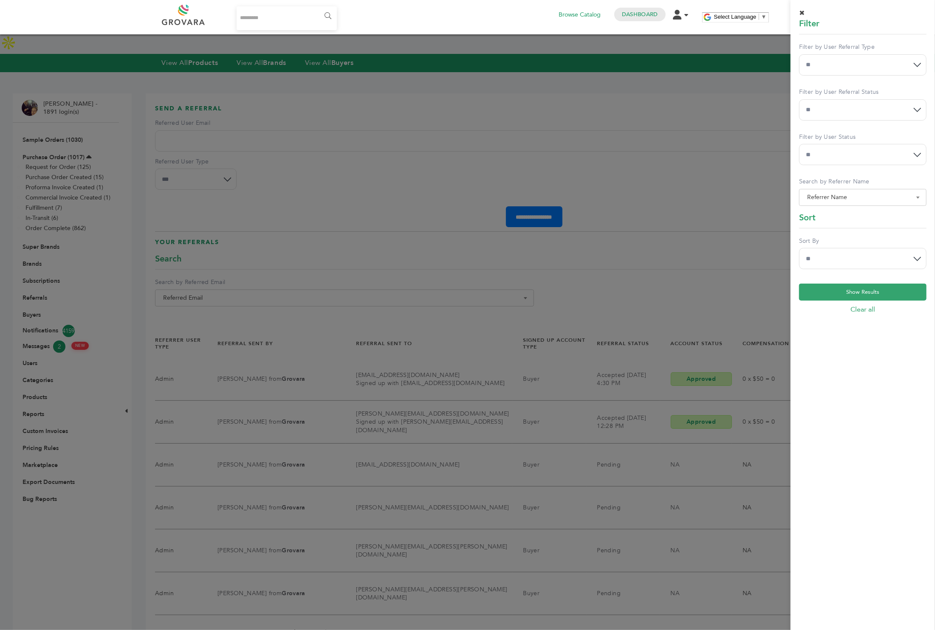
click at [653, 218] on div at bounding box center [467, 315] width 935 height 630
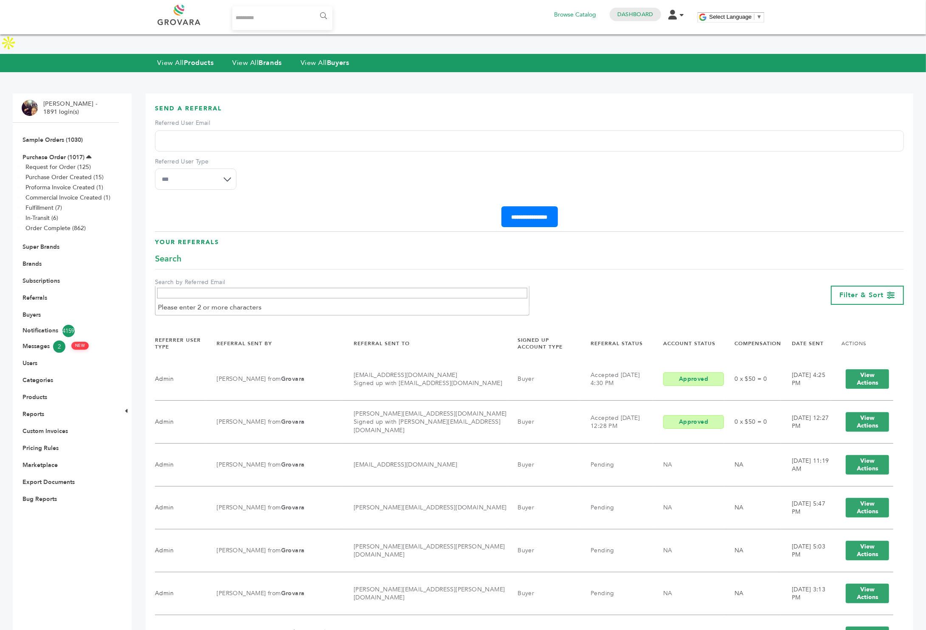
click at [411, 292] on span "Referred Email" at bounding box center [342, 298] width 365 height 12
click at [366, 296] on input "Search" at bounding box center [342, 293] width 370 height 11
type input "**********"
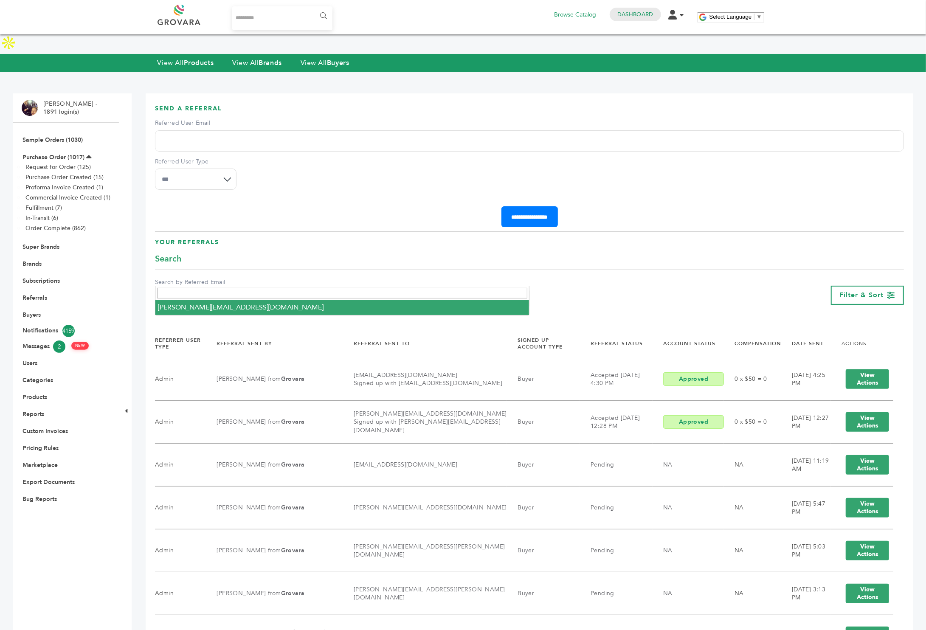
select select "**********"
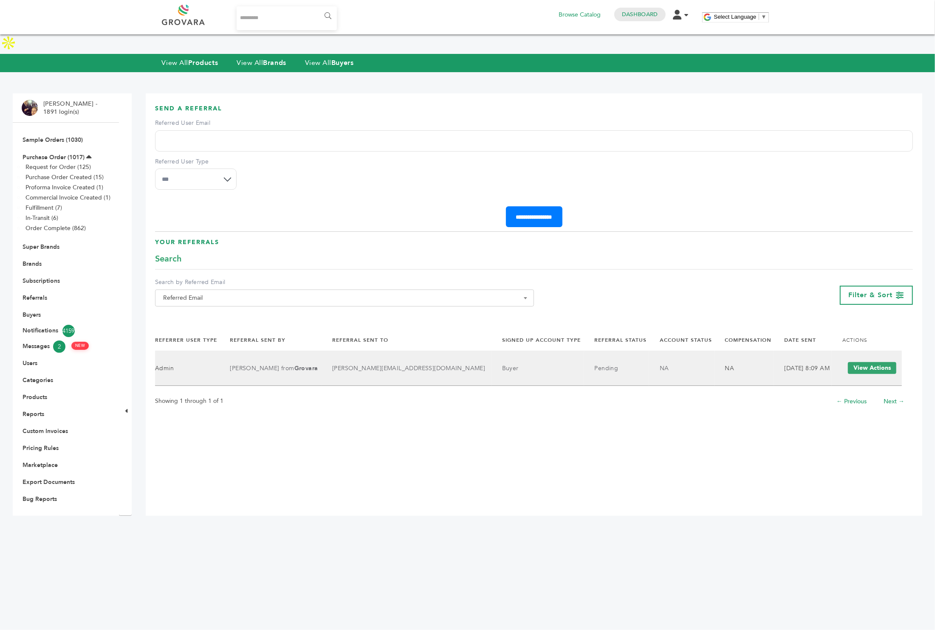
drag, startPoint x: 419, startPoint y: 349, endPoint x: 352, endPoint y: 348, distance: 66.7
click at [352, 351] on td "[PERSON_NAME][EMAIL_ADDRESS][DOMAIN_NAME]" at bounding box center [407, 368] width 170 height 35
click at [864, 362] on button "View Actions" at bounding box center [872, 368] width 48 height 12
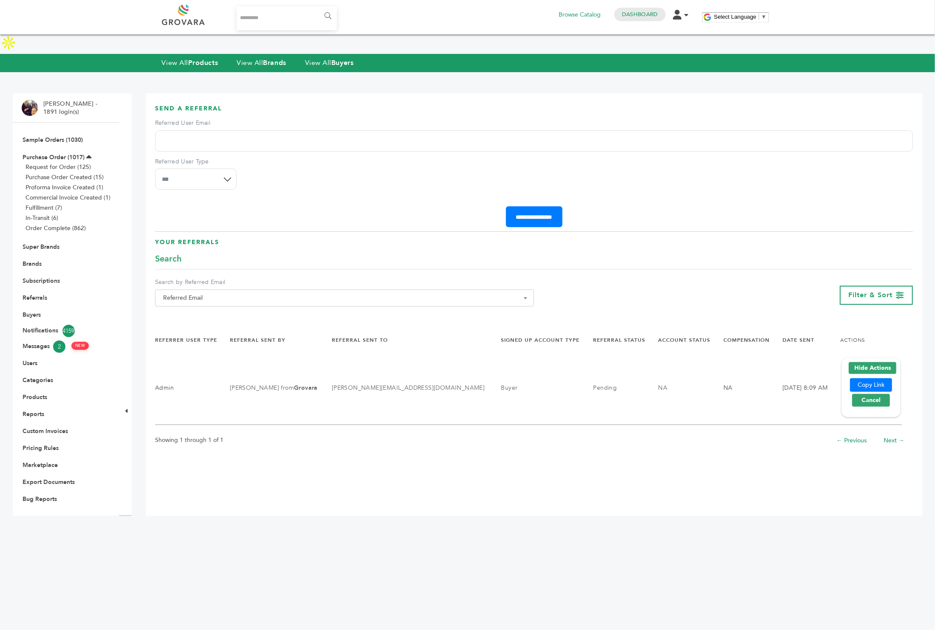
click at [635, 461] on div "**********" at bounding box center [534, 304] width 776 height 423
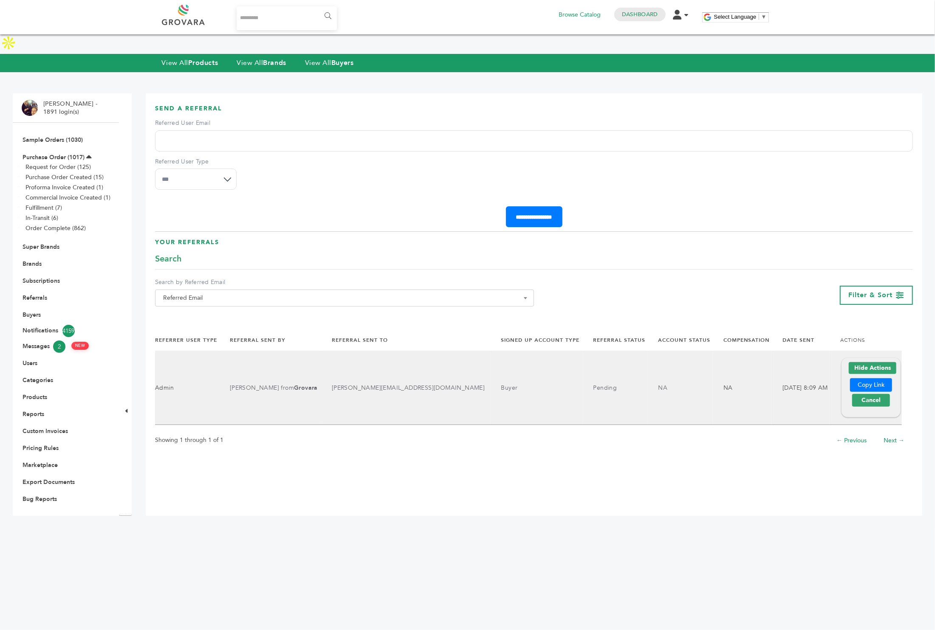
drag, startPoint x: 414, startPoint y: 371, endPoint x: 357, endPoint y: 368, distance: 57.4
click at [357, 384] on link "[PERSON_NAME][EMAIL_ADDRESS][DOMAIN_NAME]" at bounding box center [408, 388] width 153 height 8
click at [353, 366] on td "[PERSON_NAME][EMAIL_ADDRESS][DOMAIN_NAME]" at bounding box center [405, 388] width 169 height 74
click at [402, 384] on link "[PERSON_NAME][EMAIL_ADDRESS][DOMAIN_NAME]" at bounding box center [408, 388] width 153 height 8
drag, startPoint x: 416, startPoint y: 368, endPoint x: 350, endPoint y: 367, distance: 66.3
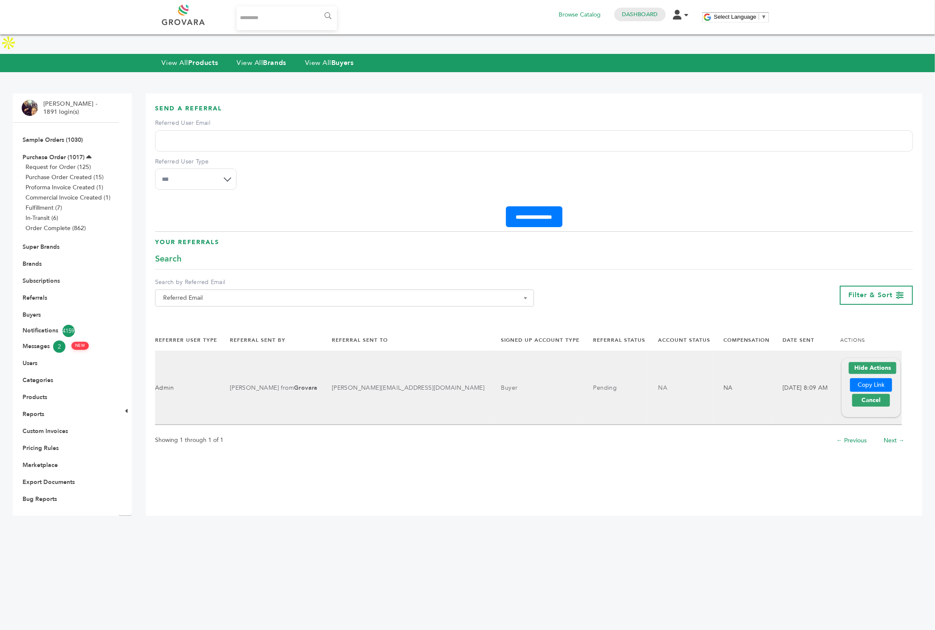
click at [350, 367] on td "[PERSON_NAME][EMAIL_ADDRESS][DOMAIN_NAME]" at bounding box center [405, 388] width 169 height 74
copy link "[PERSON_NAME][EMAIL_ADDRESS][DOMAIN_NAME]"
click at [862, 378] on div "Copy Link" at bounding box center [871, 385] width 42 height 14
